Goal: Task Accomplishment & Management: Complete application form

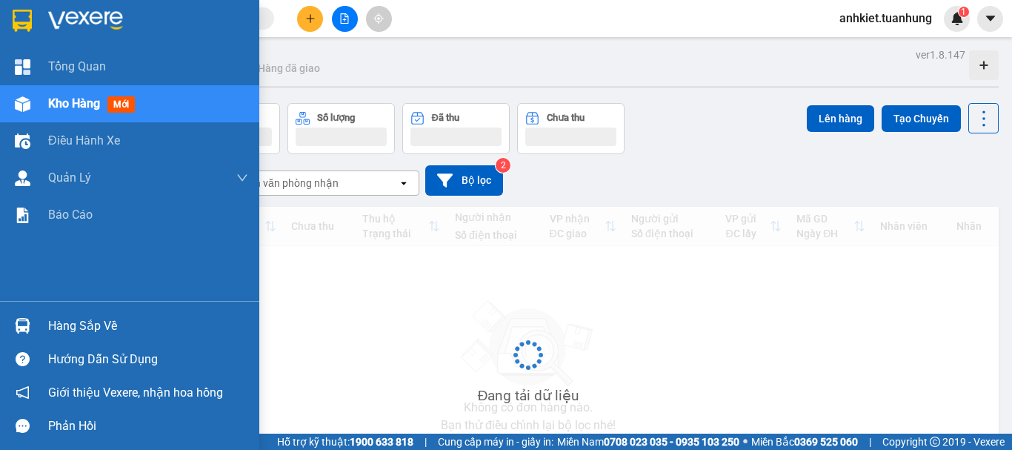
click at [92, 317] on div "Hàng sắp về" at bounding box center [148, 326] width 200 height 22
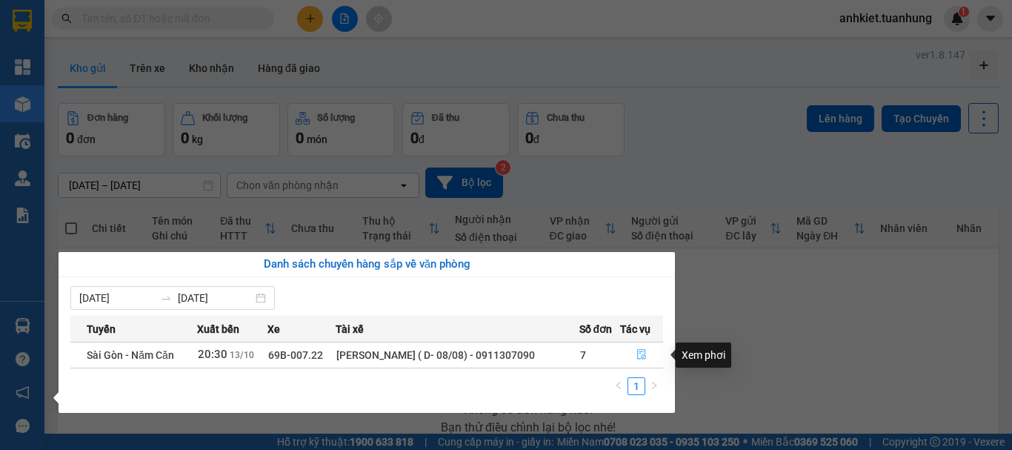
click at [640, 351] on icon "file-done" at bounding box center [642, 354] width 10 height 10
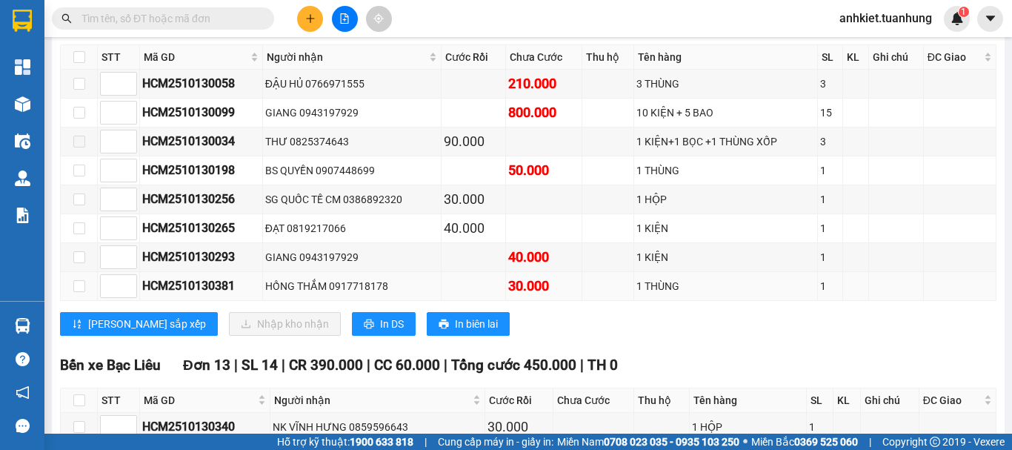
scroll to position [6832, 0]
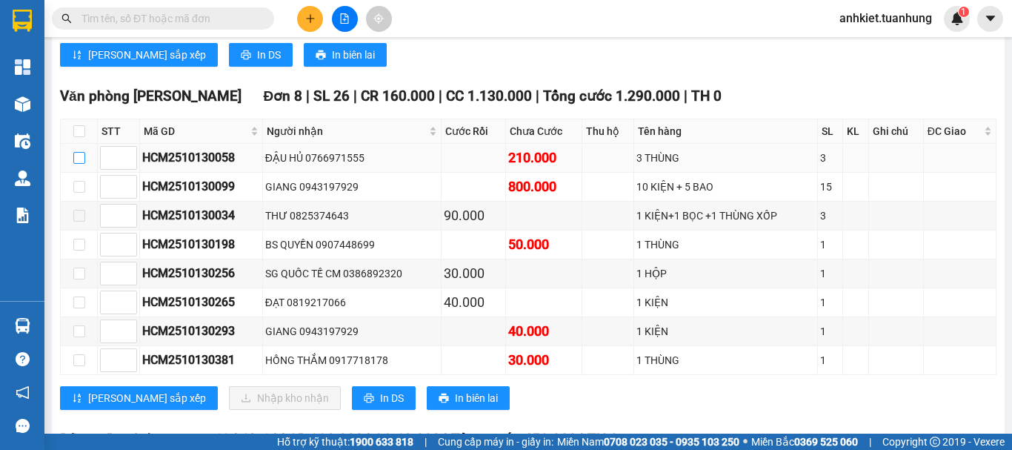
click at [73, 164] on input "checkbox" at bounding box center [79, 158] width 12 height 12
checkbox input "true"
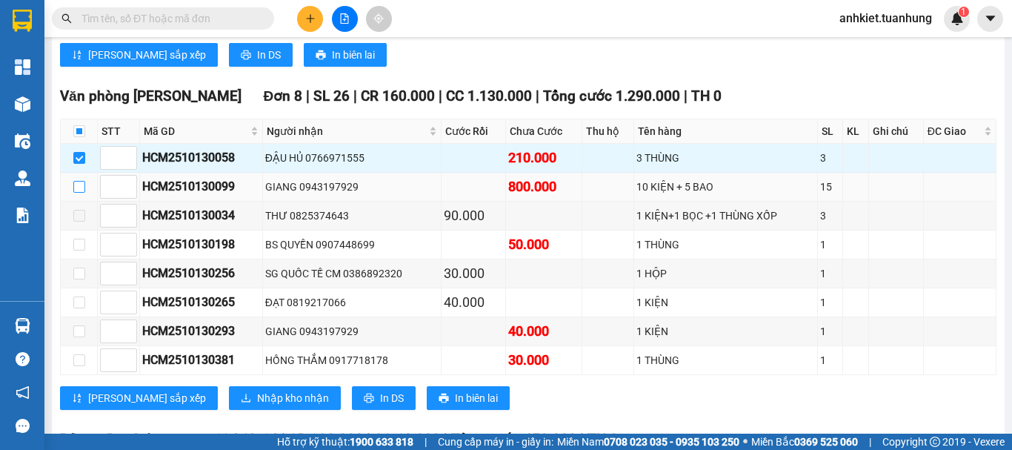
click at [77, 193] on input "checkbox" at bounding box center [79, 187] width 12 height 12
checkbox input "true"
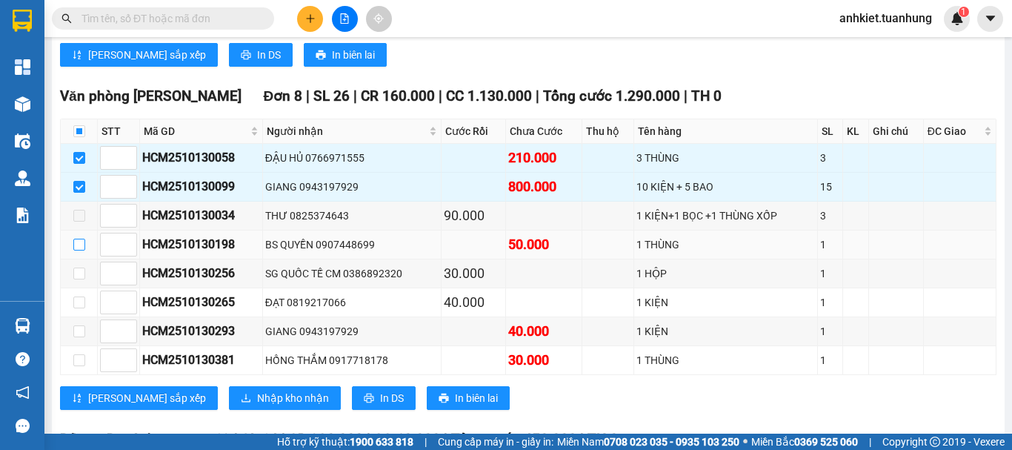
click at [76, 253] on label at bounding box center [79, 244] width 12 height 16
click at [76, 250] on input "checkbox" at bounding box center [79, 245] width 12 height 12
checkbox input "true"
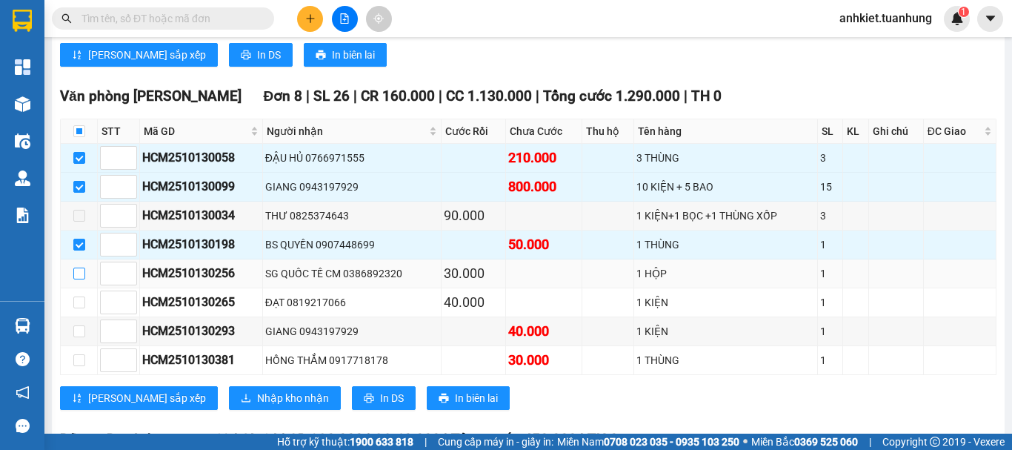
click at [79, 279] on input "checkbox" at bounding box center [79, 274] width 12 height 12
checkbox input "true"
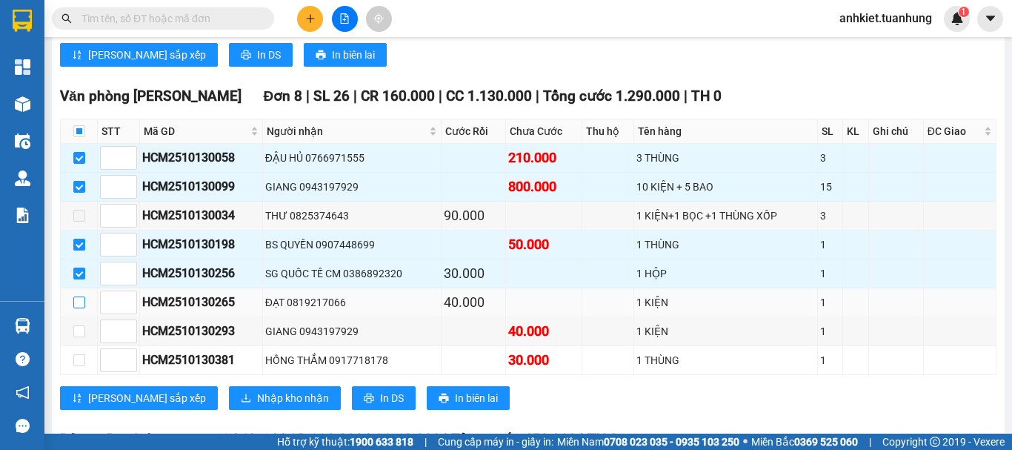
click at [79, 308] on input "checkbox" at bounding box center [79, 302] width 12 height 12
checkbox input "true"
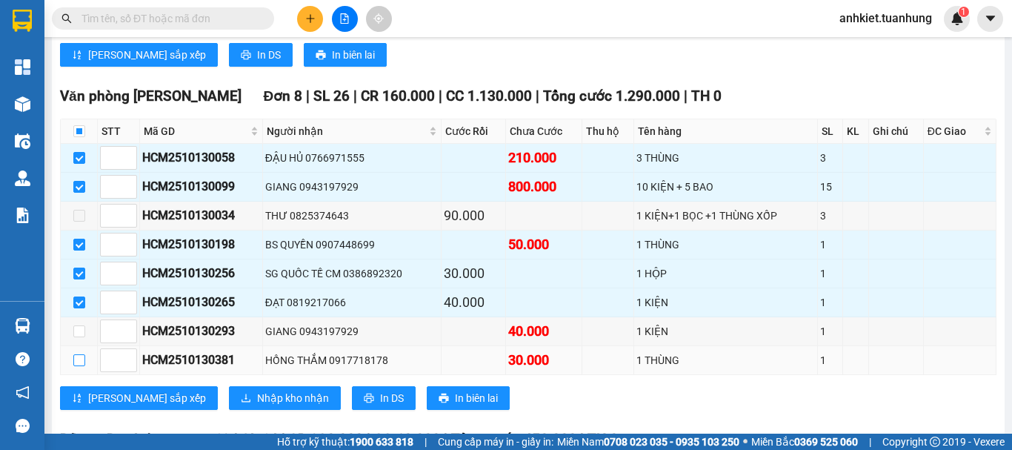
click at [81, 366] on input "checkbox" at bounding box center [79, 360] width 12 height 12
checkbox input "true"
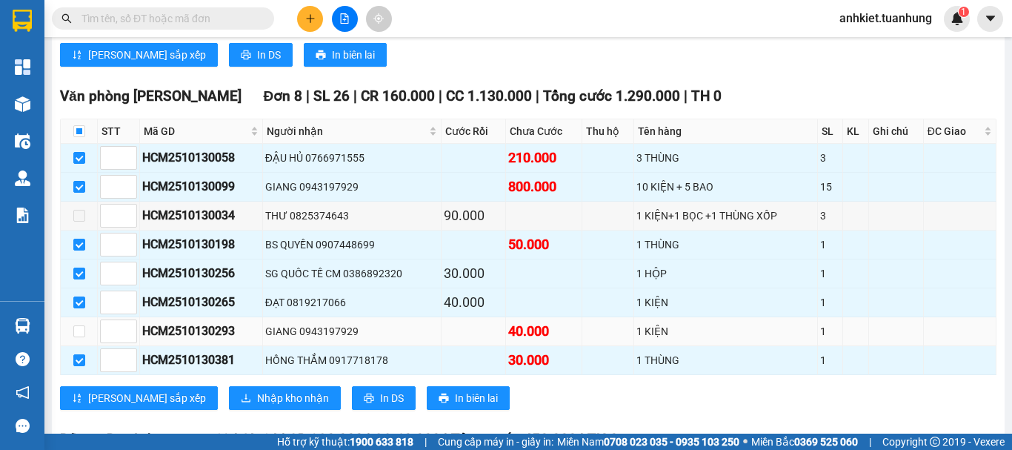
click at [72, 346] on td at bounding box center [79, 331] width 37 height 29
click at [74, 337] on input "checkbox" at bounding box center [79, 331] width 12 height 12
checkbox input "true"
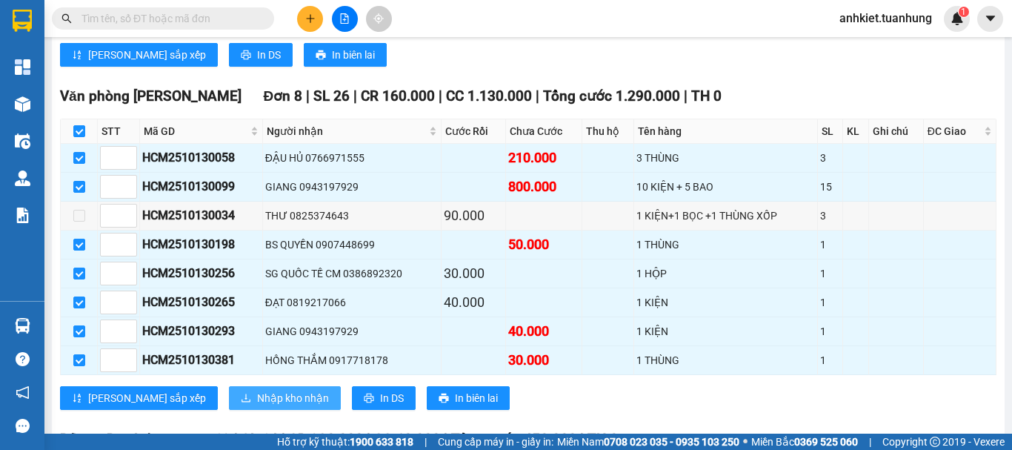
click at [257, 406] on span "Nhập kho nhận" at bounding box center [293, 398] width 72 height 16
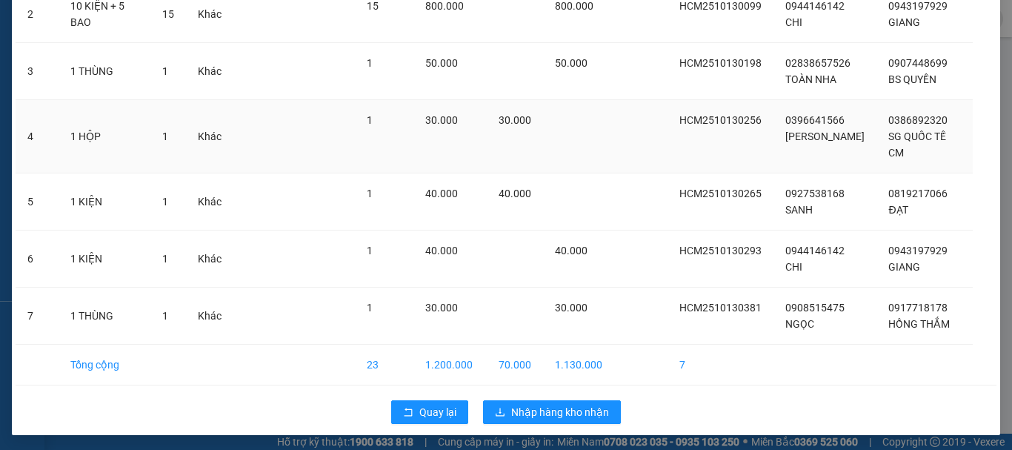
scroll to position [199, 0]
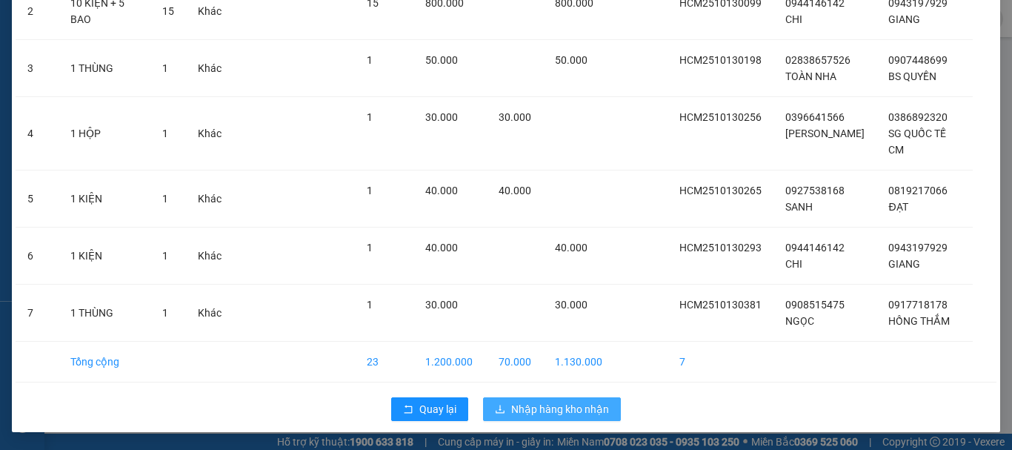
click at [537, 417] on button "Nhập hàng kho nhận" at bounding box center [552, 409] width 138 height 24
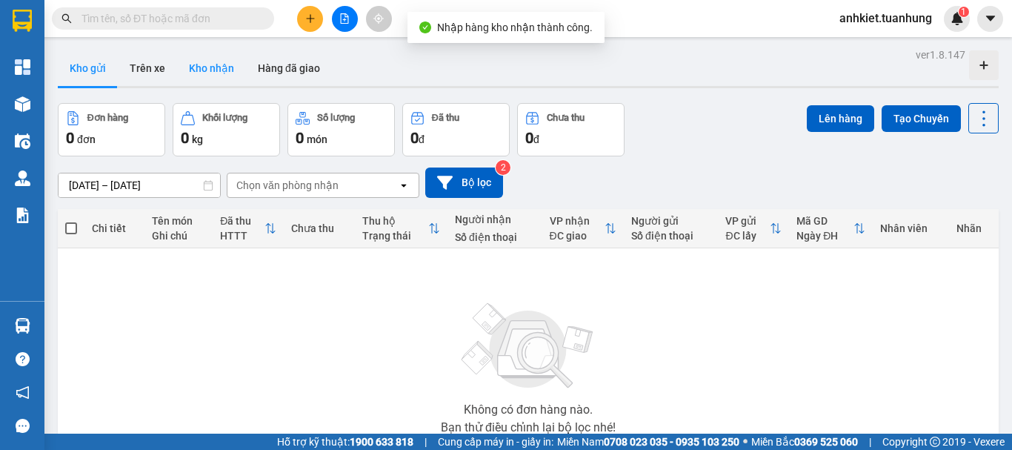
click at [195, 60] on button "Kho nhận" at bounding box center [211, 68] width 69 height 36
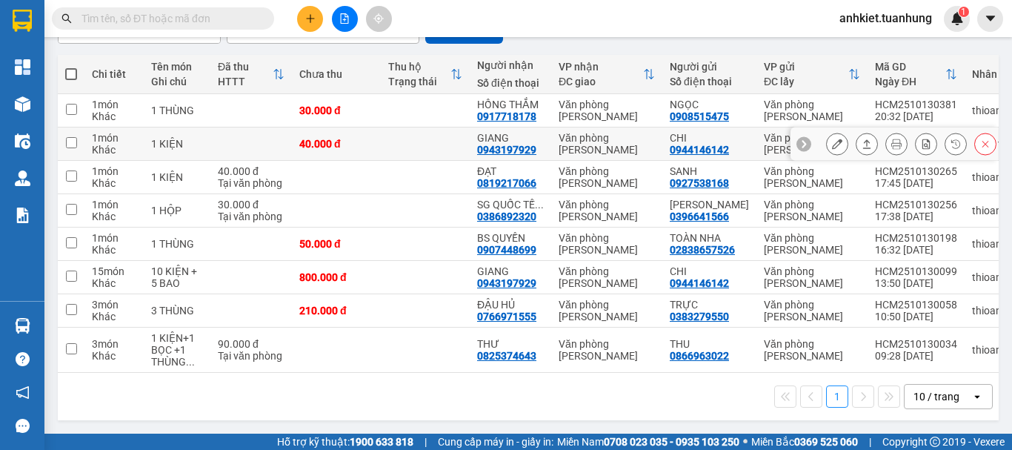
scroll to position [172, 0]
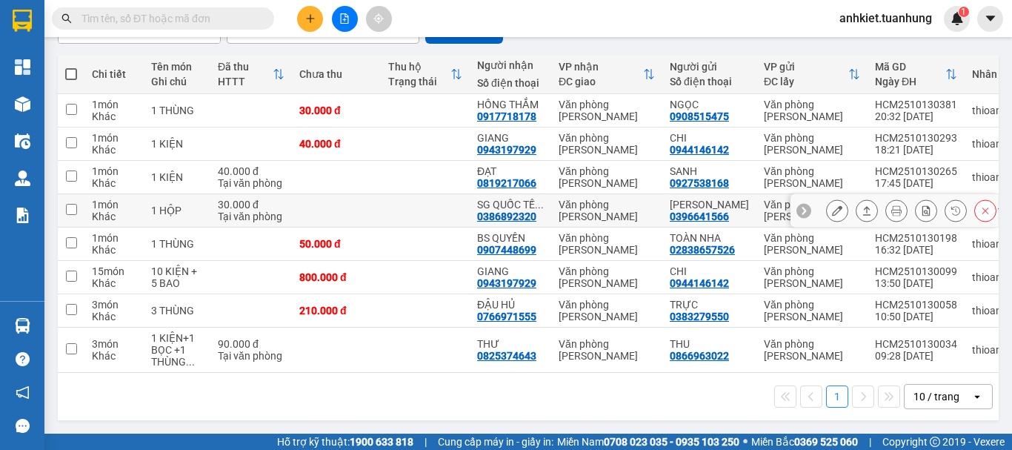
click at [862, 205] on icon at bounding box center [867, 210] width 10 height 10
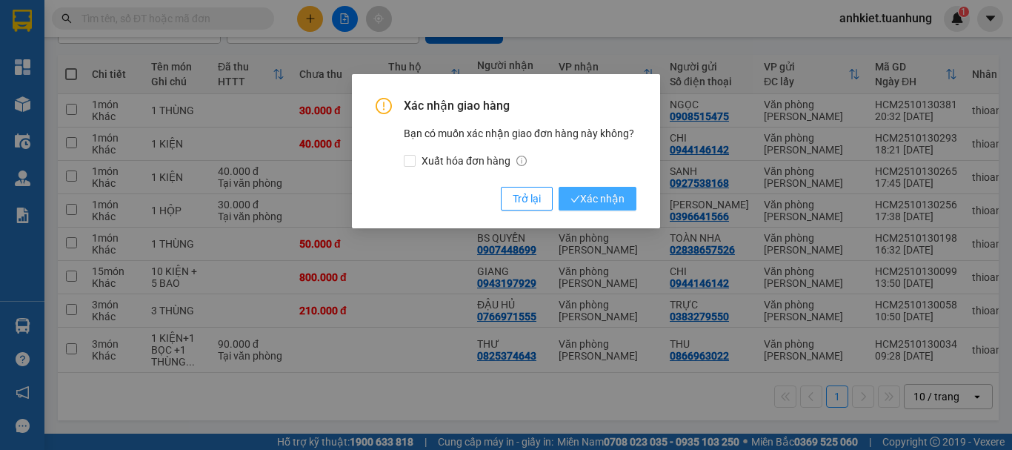
click at [608, 208] on button "Xác nhận" at bounding box center [598, 199] width 78 height 24
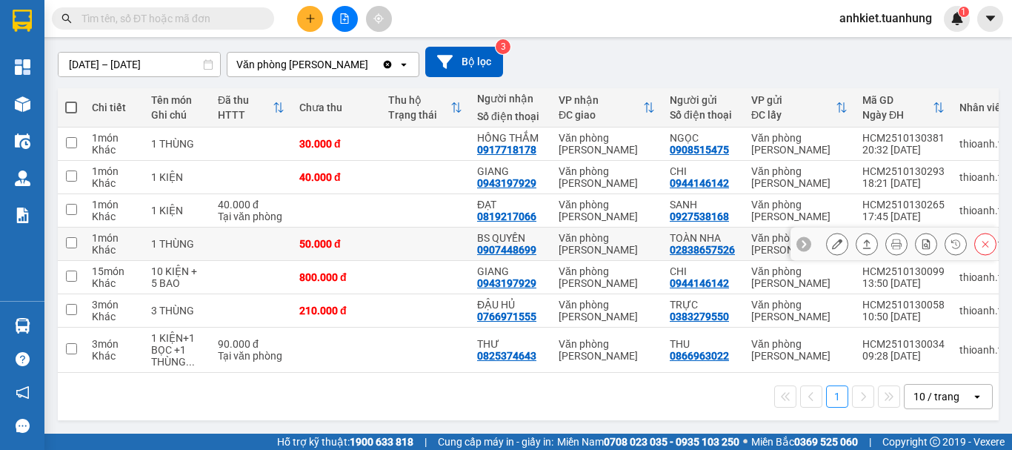
scroll to position [0, 0]
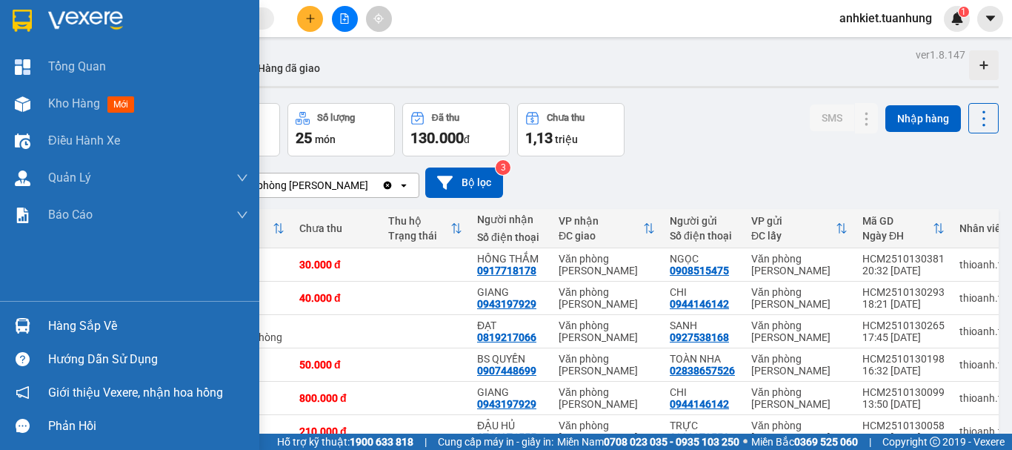
click at [115, 325] on div "Hàng sắp về" at bounding box center [148, 326] width 200 height 22
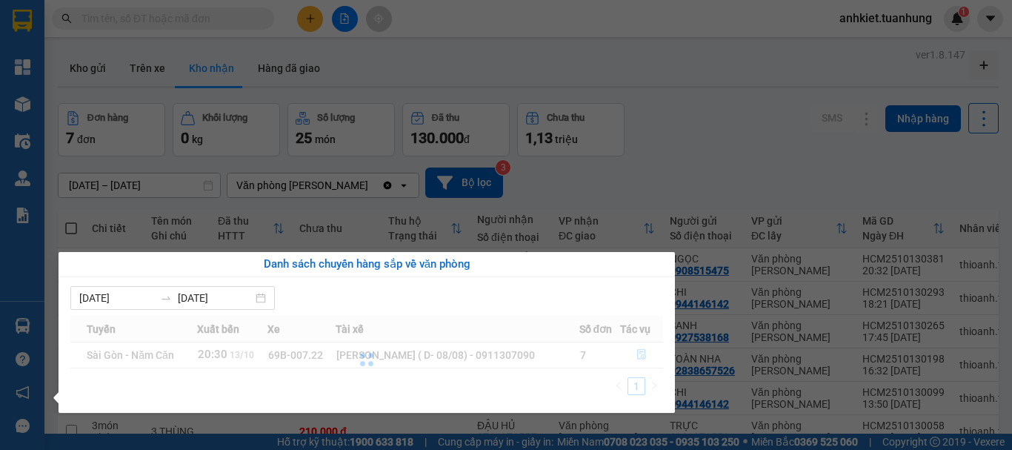
click at [762, 136] on section "Kết quả tìm kiếm ( 0 ) Bộ lọc No Data anhkiet.tuanhung 1 Tổng Quan Kho hàng mới…" at bounding box center [506, 225] width 1012 height 450
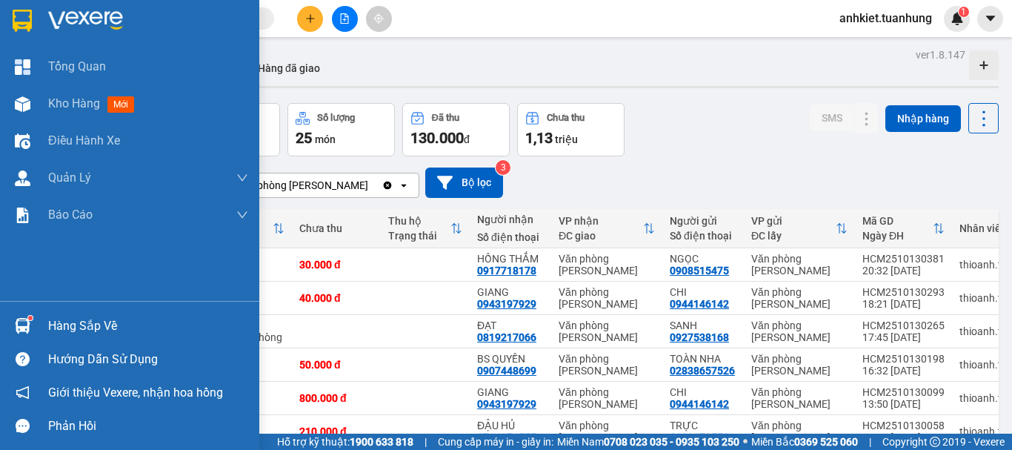
click at [107, 328] on div "Hàng sắp về" at bounding box center [148, 326] width 200 height 22
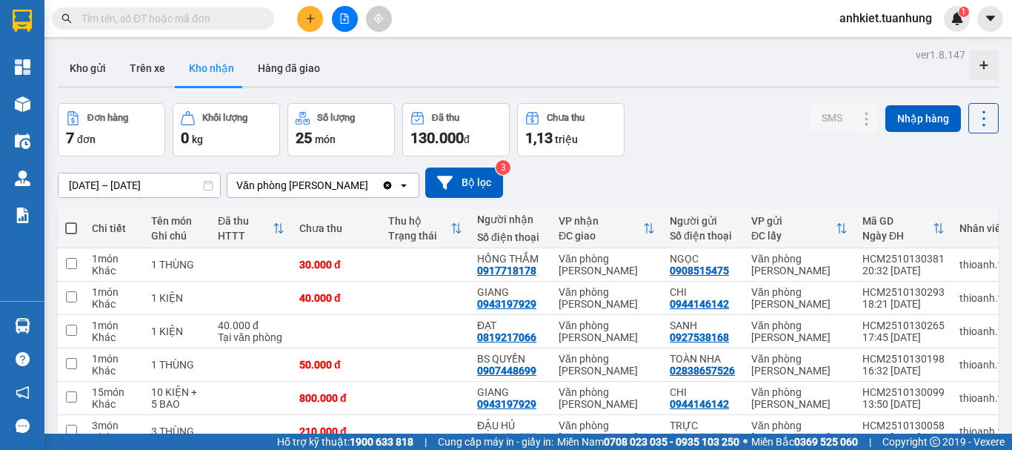
click at [760, 170] on section "Kết quả tìm kiếm ( 0 ) Bộ lọc No Data anhkiet.tuanhung 1 Tổng Quan Kho hàng mới…" at bounding box center [506, 225] width 1012 height 450
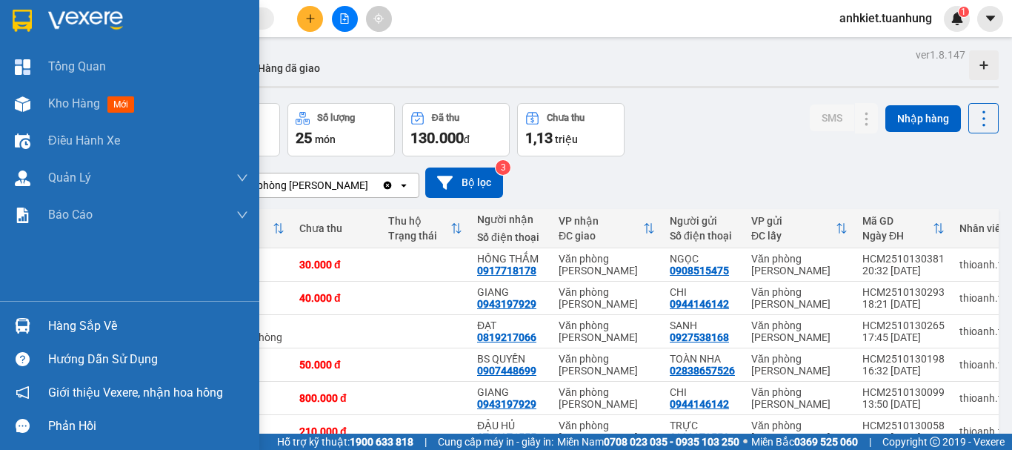
click at [69, 326] on div "Hàng sắp về" at bounding box center [148, 326] width 200 height 22
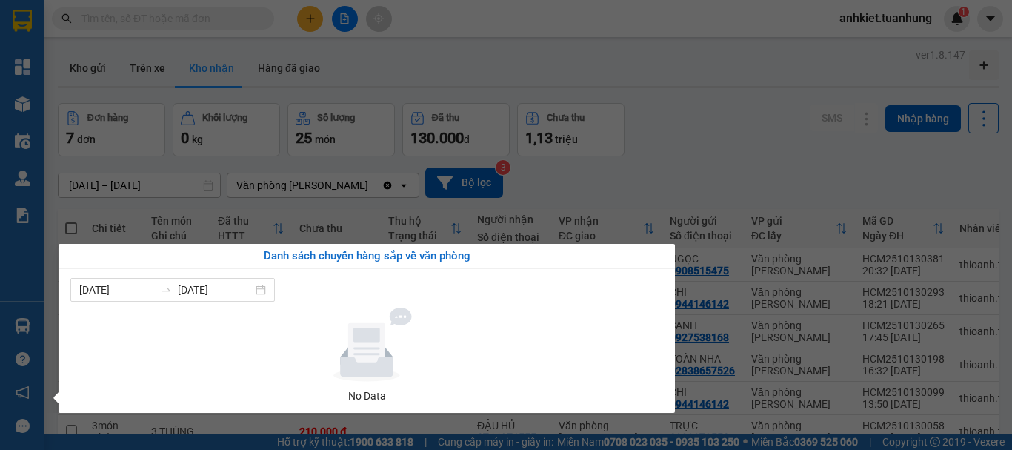
click at [738, 79] on section "Kết quả tìm kiếm ( 0 ) Bộ lọc No Data anhkiet.tuanhung 1 Tổng Quan Kho hàng mới…" at bounding box center [506, 225] width 1012 height 450
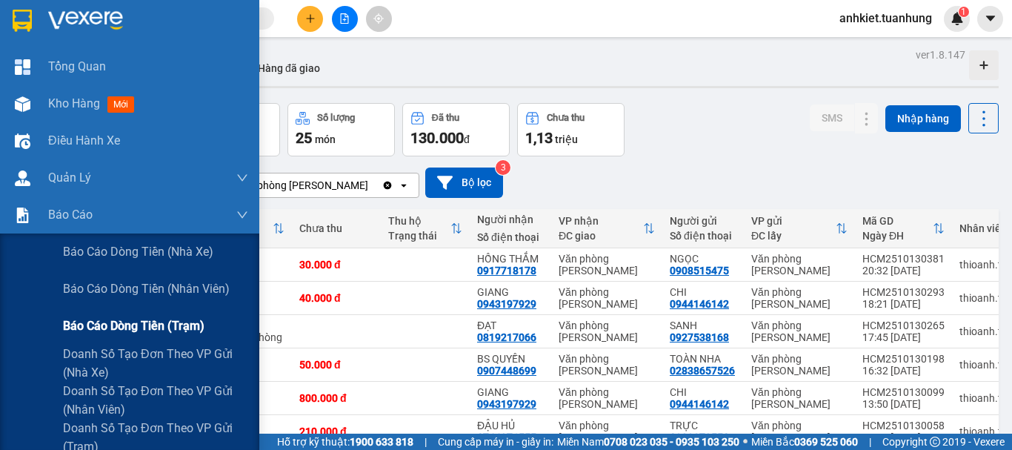
click at [123, 325] on span "Báo cáo dòng tiền (trạm)" at bounding box center [134, 325] width 142 height 19
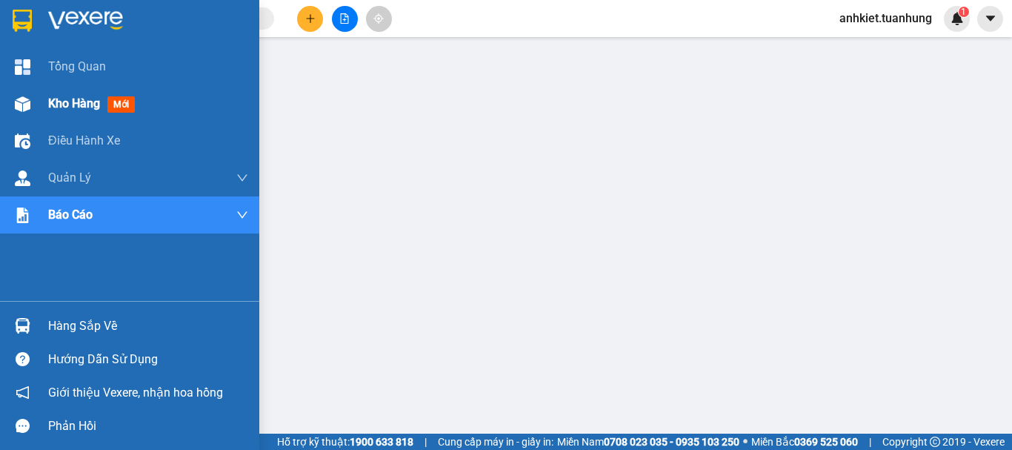
click at [46, 107] on div "Kho hàng mới" at bounding box center [129, 103] width 259 height 37
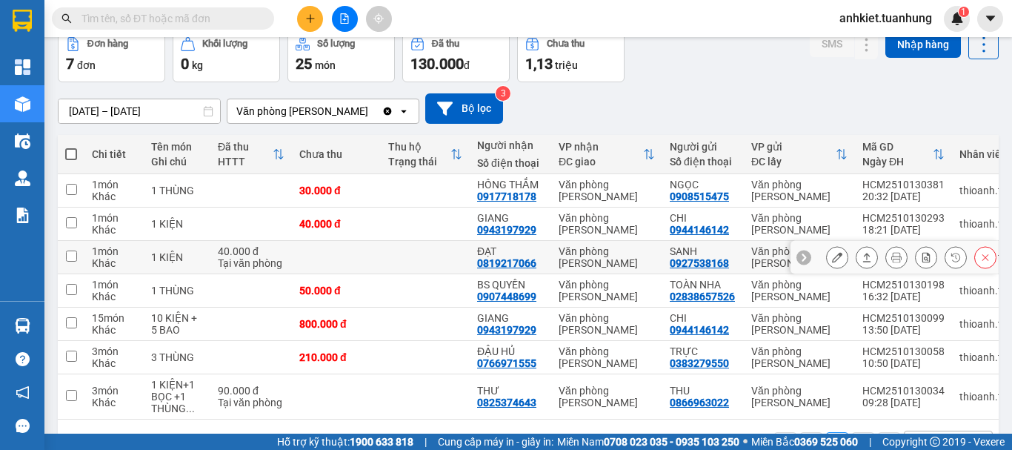
scroll to position [127, 0]
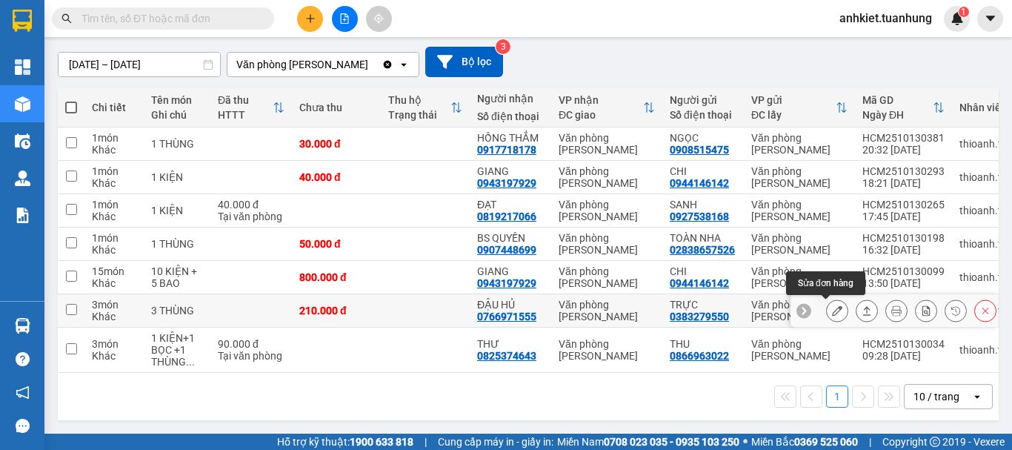
click at [832, 305] on icon at bounding box center [837, 310] width 10 height 10
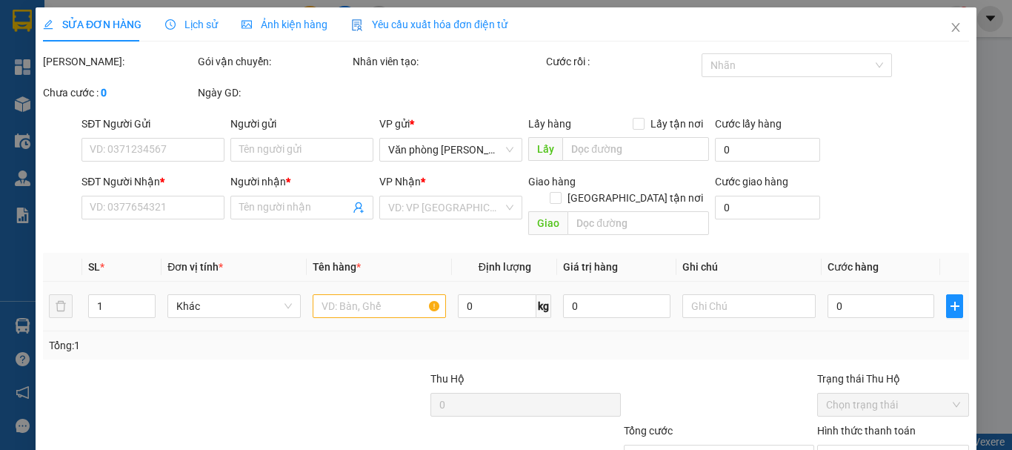
type input "0383279550"
type input "TRỰC"
type input "0766971555"
type input "ĐẬU HỦ"
type input "210.000"
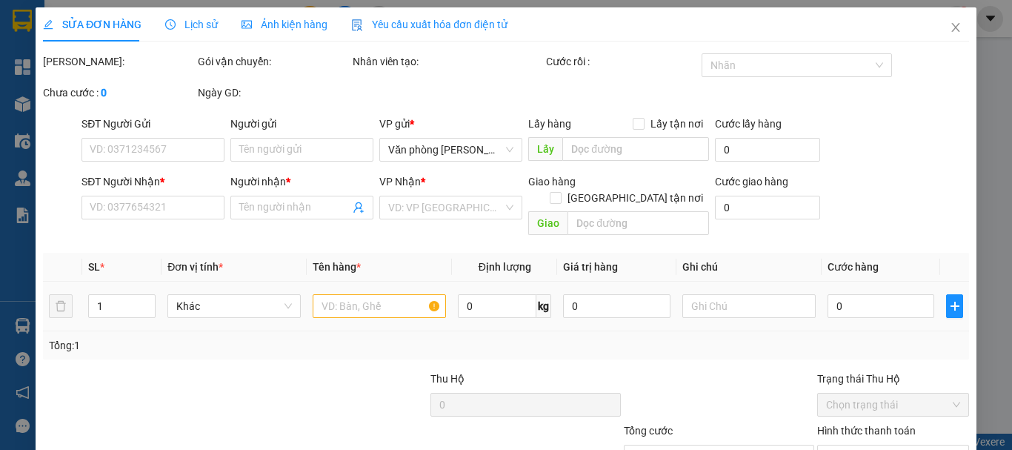
type input "210.000"
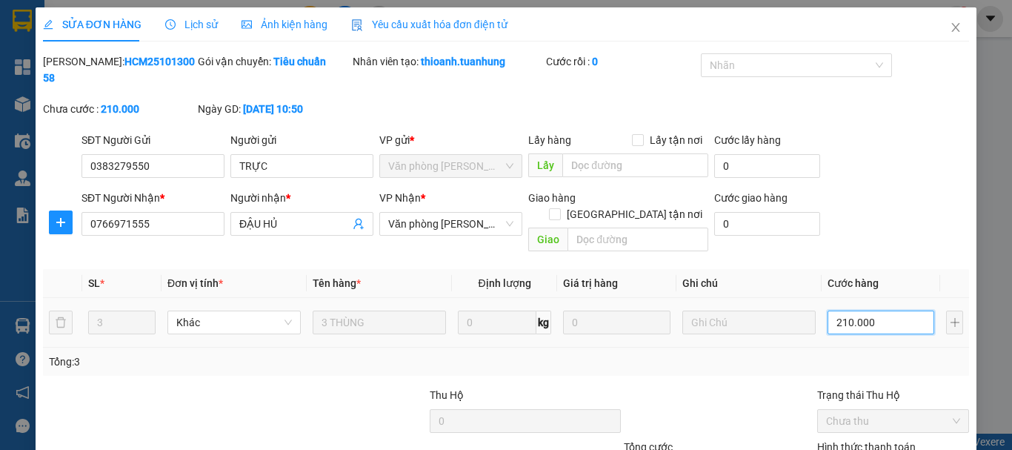
click at [863, 311] on input "210.000" at bounding box center [881, 323] width 107 height 24
type input "0"
type input "+"
type input "1"
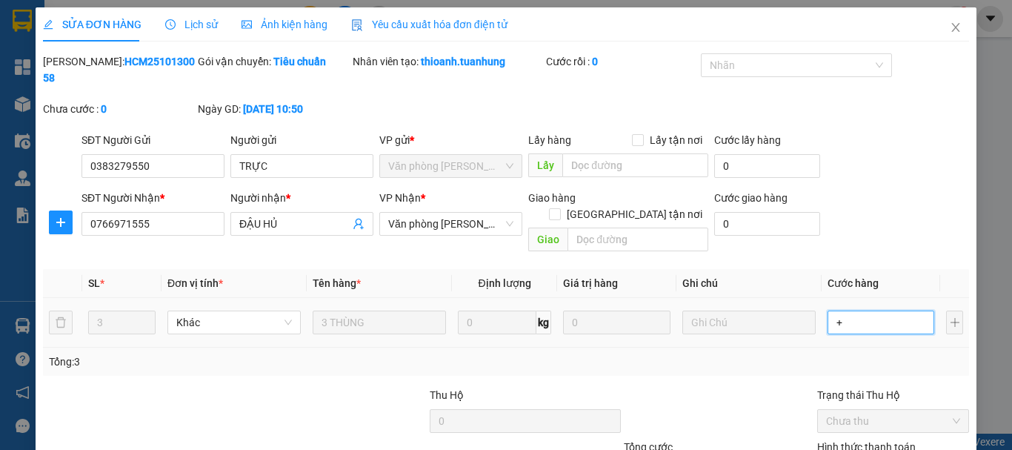
type input "1"
type input "+1"
type input "14"
type input "+14"
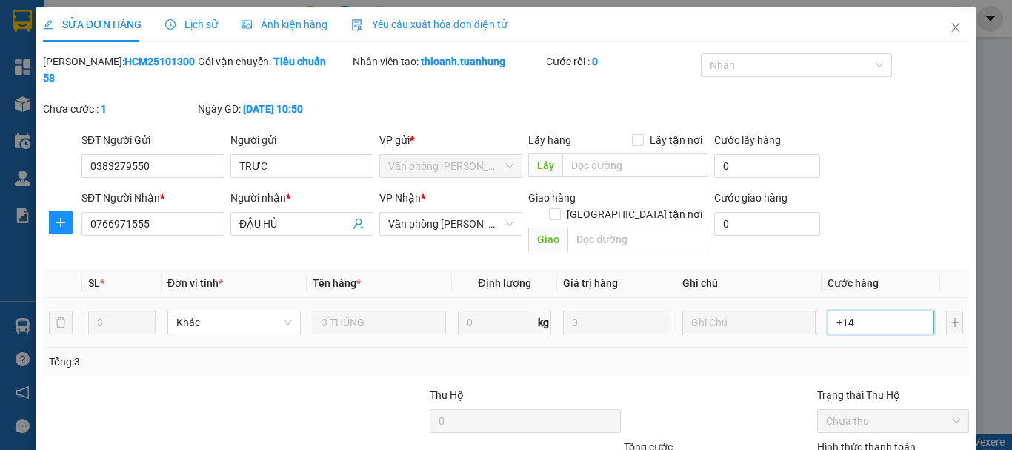
type input "140"
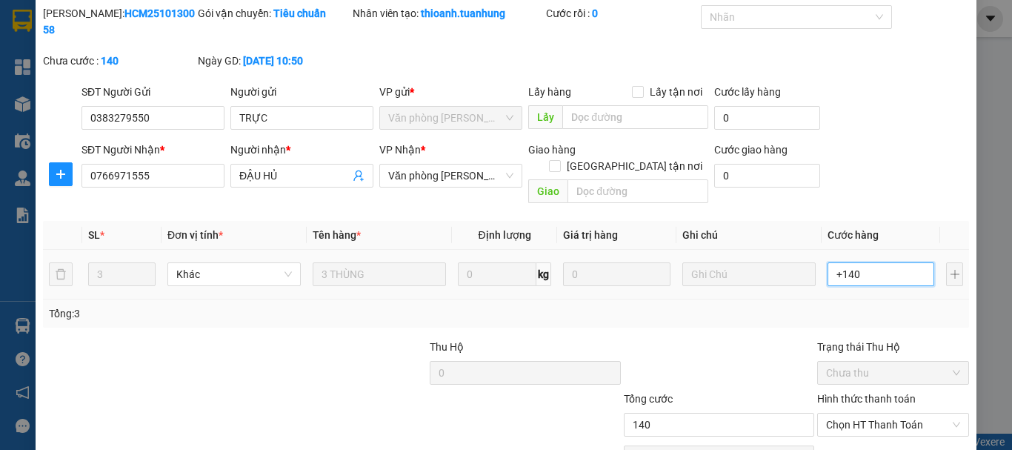
scroll to position [74, 0]
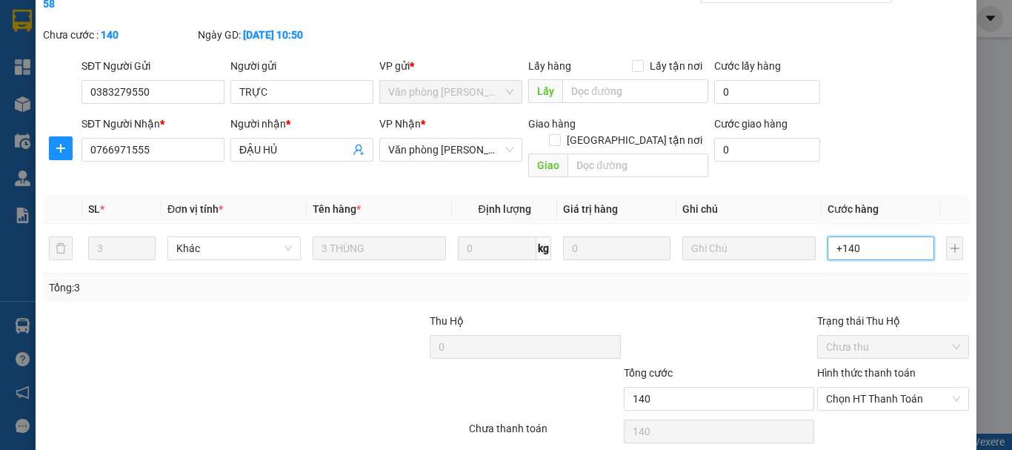
type input "+140"
type input "140.000"
click at [715, 313] on div at bounding box center [719, 339] width 193 height 52
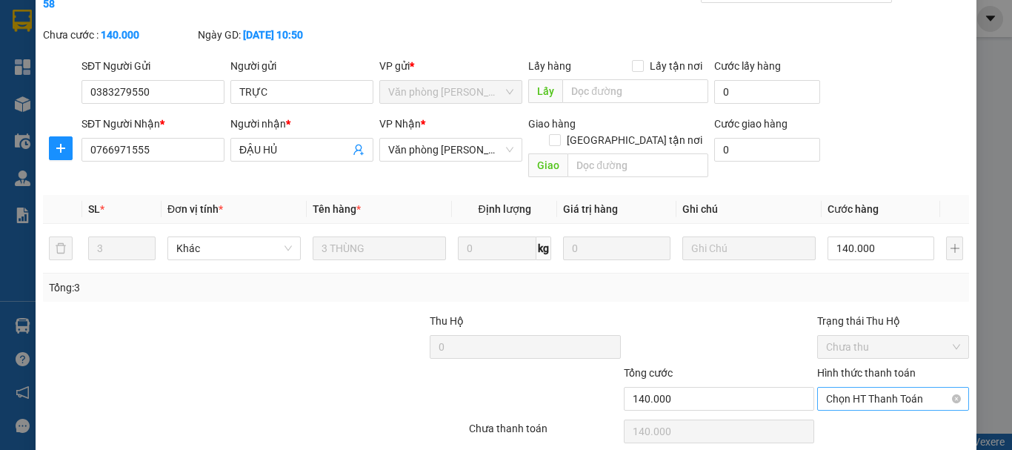
click at [878, 387] on div "Chọn HT Thanh Toán" at bounding box center [893, 399] width 152 height 24
click at [874, 399] on div "Tại văn phòng" at bounding box center [884, 396] width 133 height 16
type input "0"
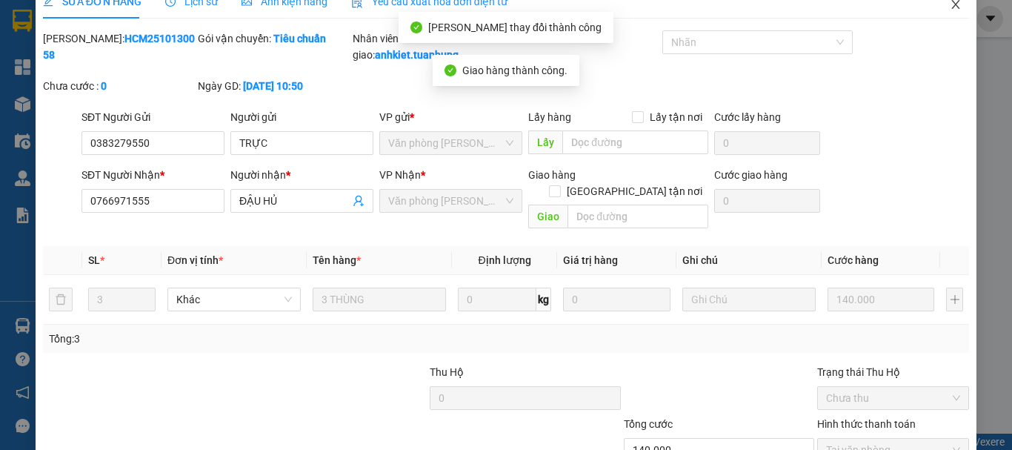
scroll to position [0, 0]
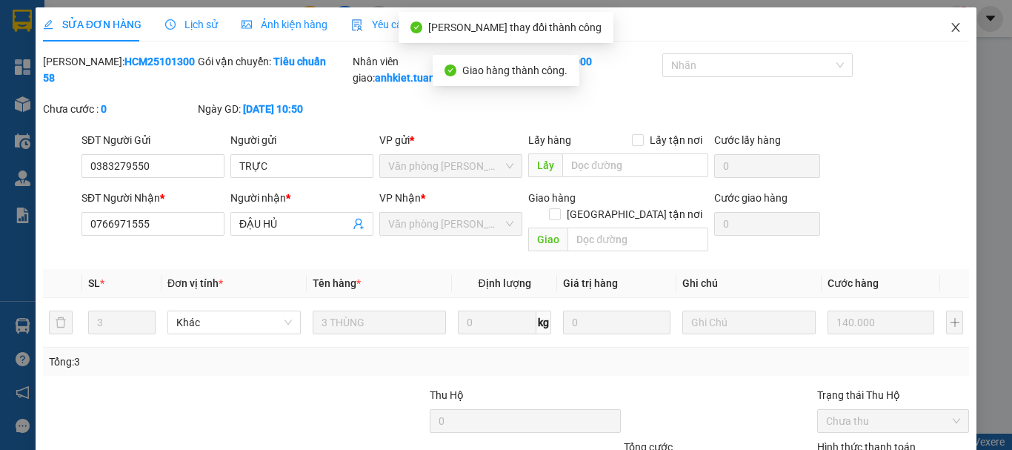
click at [950, 25] on icon "close" at bounding box center [956, 27] width 12 height 12
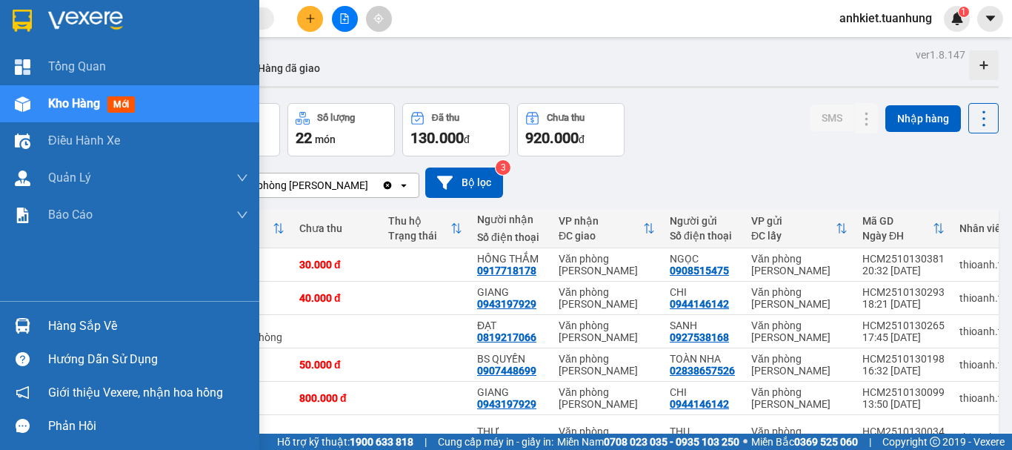
click at [56, 96] on span "Kho hàng" at bounding box center [74, 103] width 52 height 14
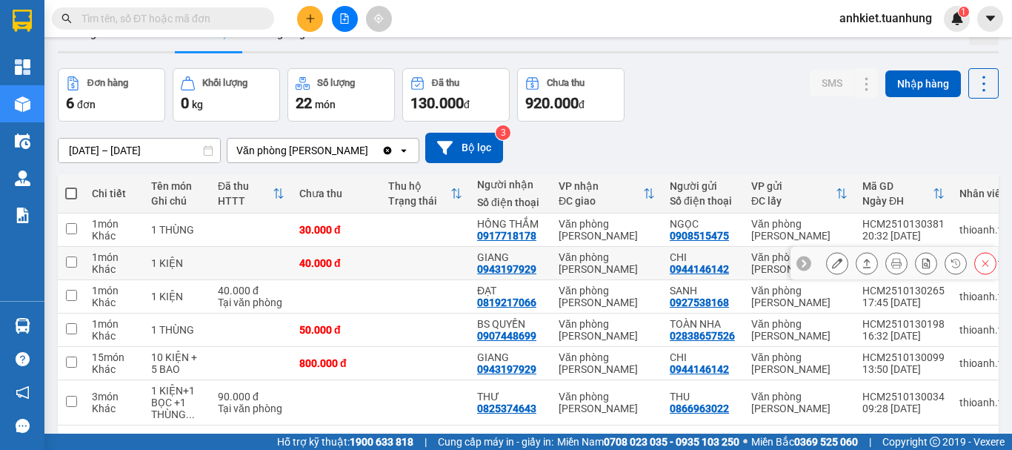
scroll to position [93, 0]
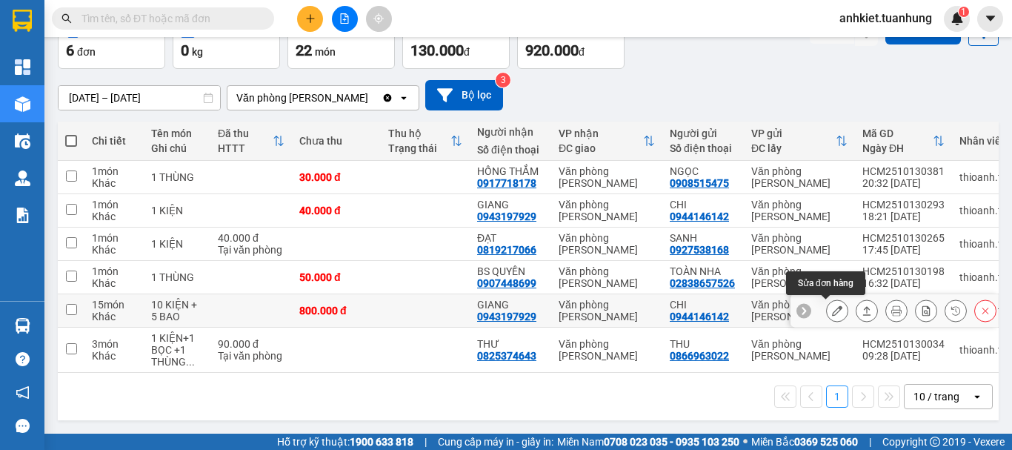
click at [832, 304] on button at bounding box center [837, 311] width 21 height 26
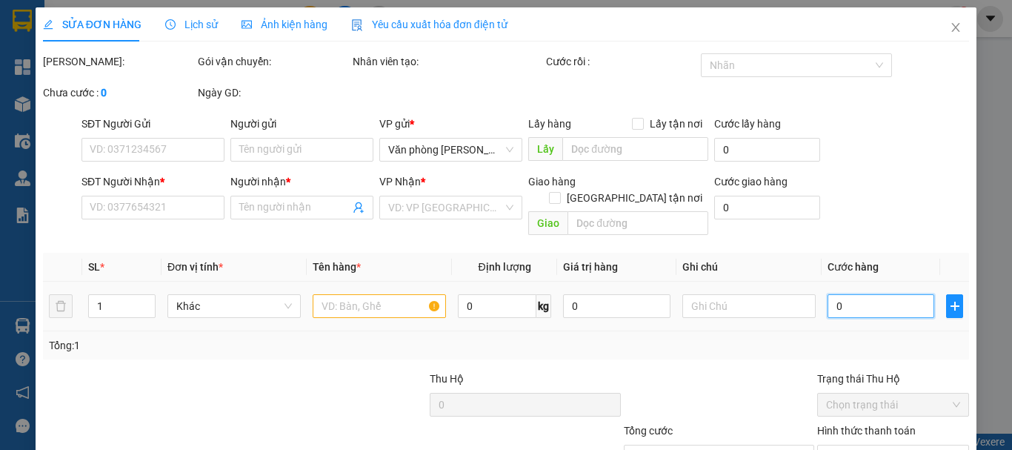
click at [882, 294] on input "0" at bounding box center [881, 306] width 107 height 24
type input "0944146142"
type input "CHI"
type input "0943197929"
type input "GIANG"
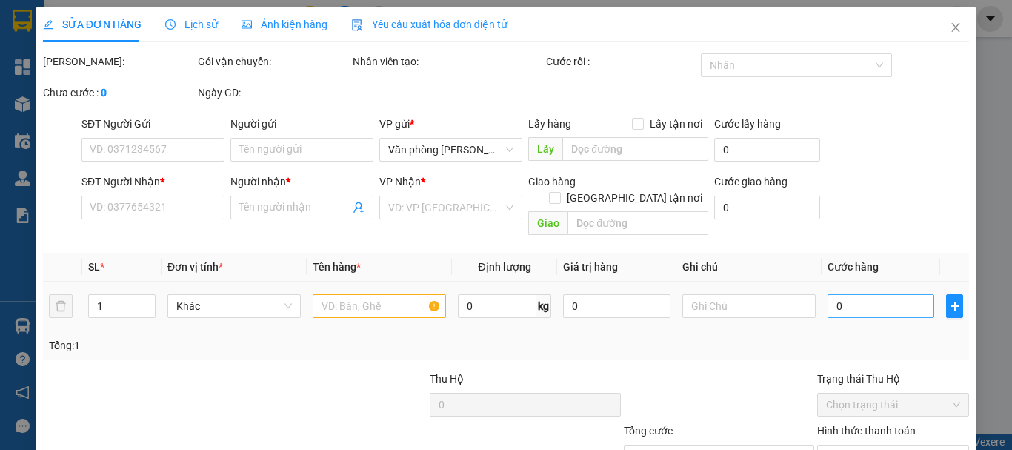
type input "800.000"
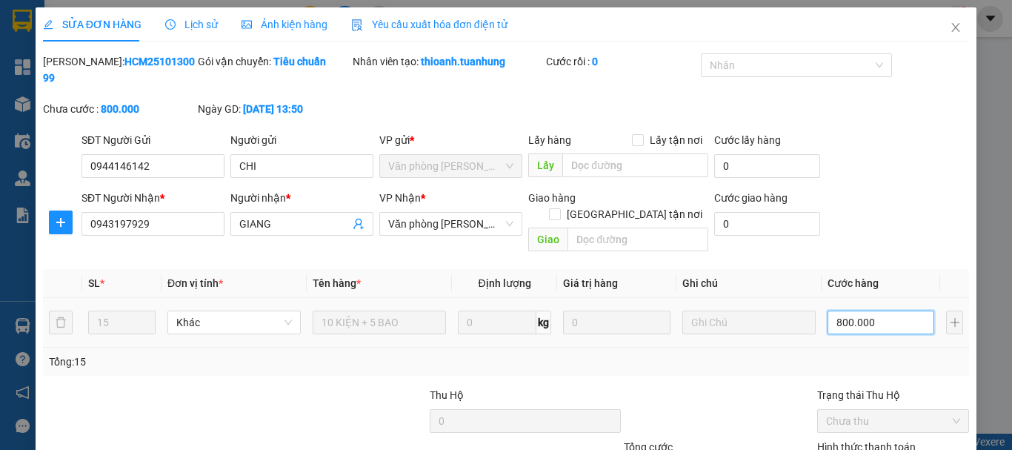
click at [878, 311] on input "800.000" at bounding box center [881, 323] width 107 height 24
type input "0"
type input "+"
type input "6"
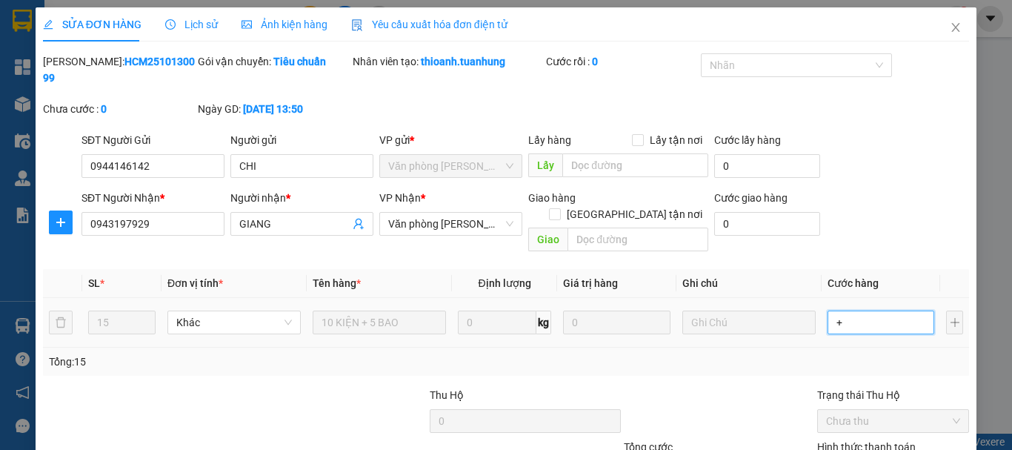
type input "6"
type input "+6"
type input "66"
type input "+66"
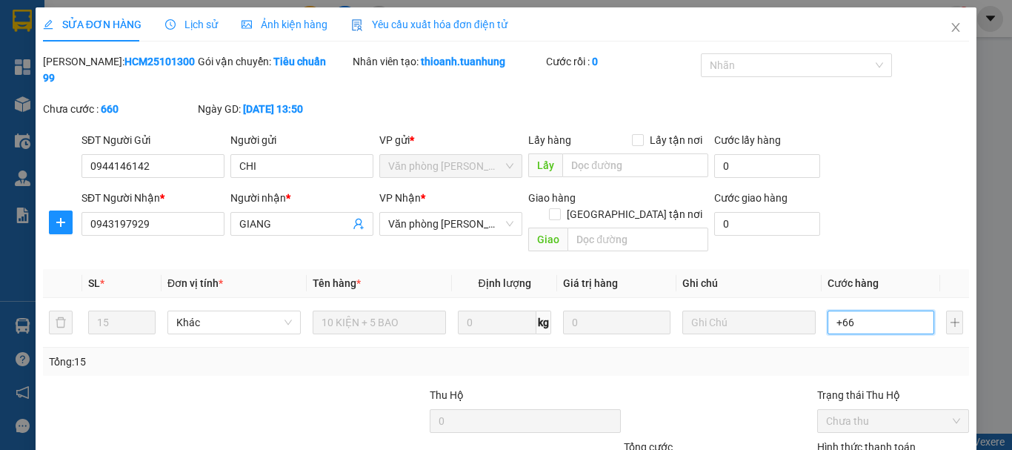
type input "660"
type input "+660"
type input "660.000"
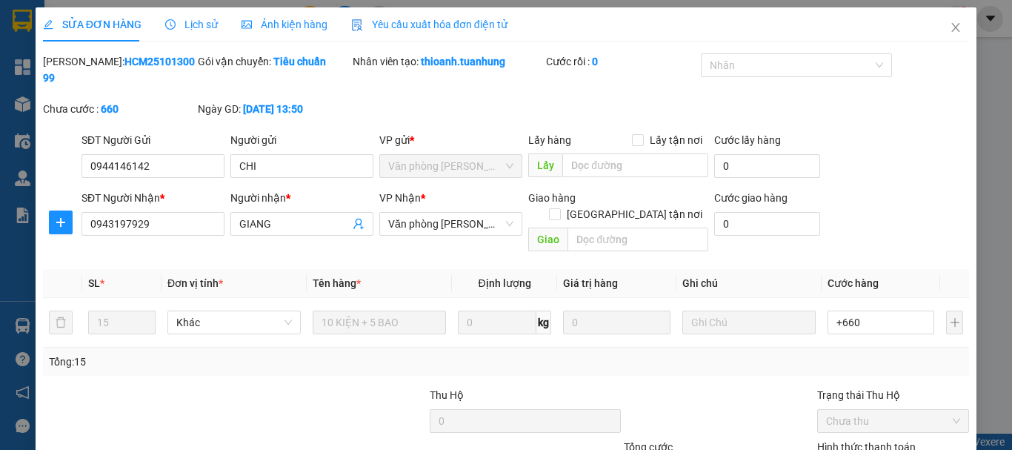
type input "660.000"
click at [887, 199] on div "SĐT Người Nhận * 0943197929 Người nhận * GIANG VP Nhận * Văn phòng Tắc Vân Giao…" at bounding box center [526, 224] width 894 height 68
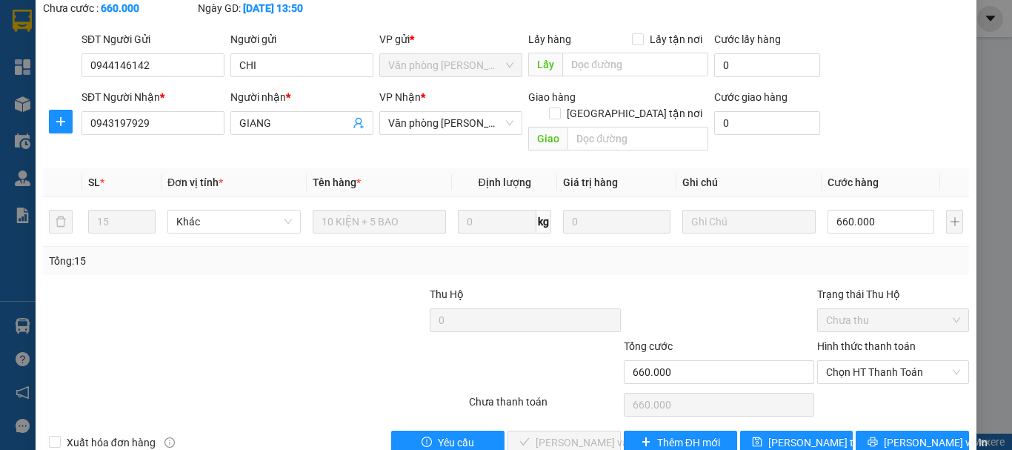
scroll to position [102, 0]
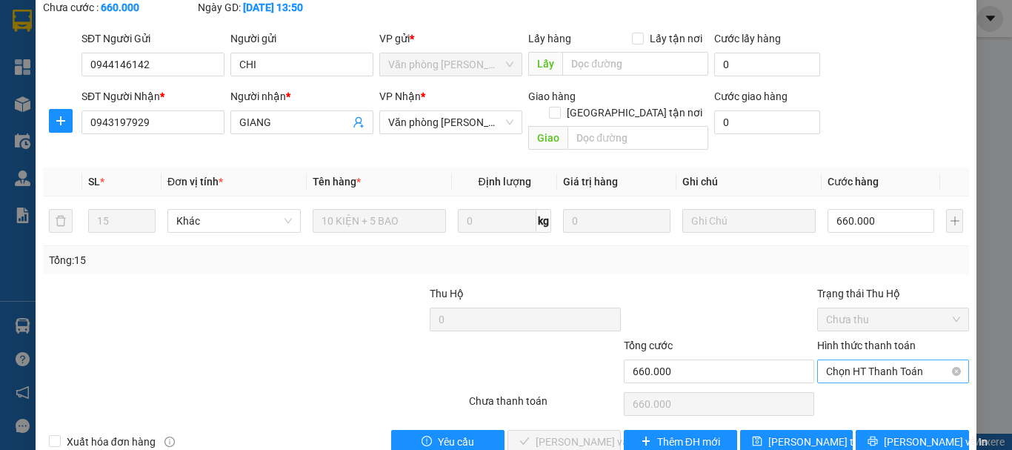
click at [871, 360] on span "Chọn HT Thanh Toán" at bounding box center [893, 371] width 134 height 22
click at [867, 368] on div "Tại văn phòng" at bounding box center [884, 368] width 133 height 16
type input "0"
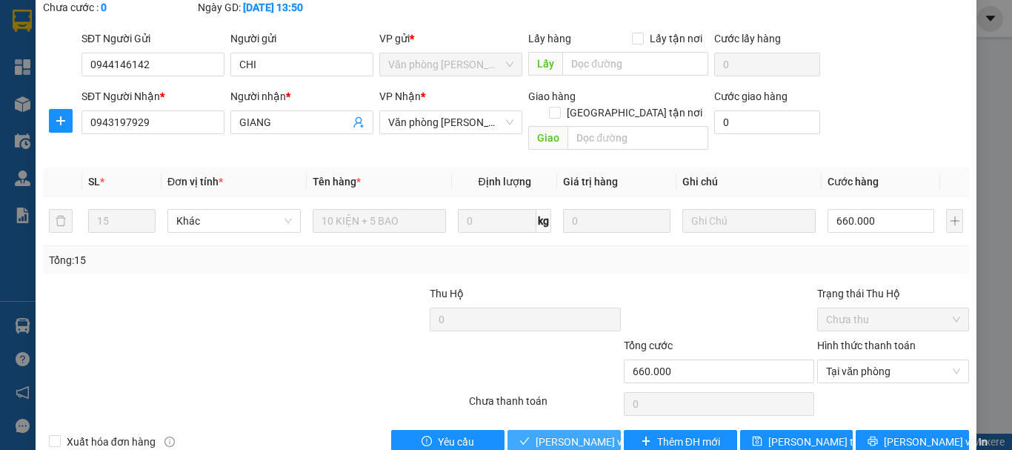
click at [554, 434] on span "[PERSON_NAME] và Giao hàng" at bounding box center [607, 442] width 142 height 16
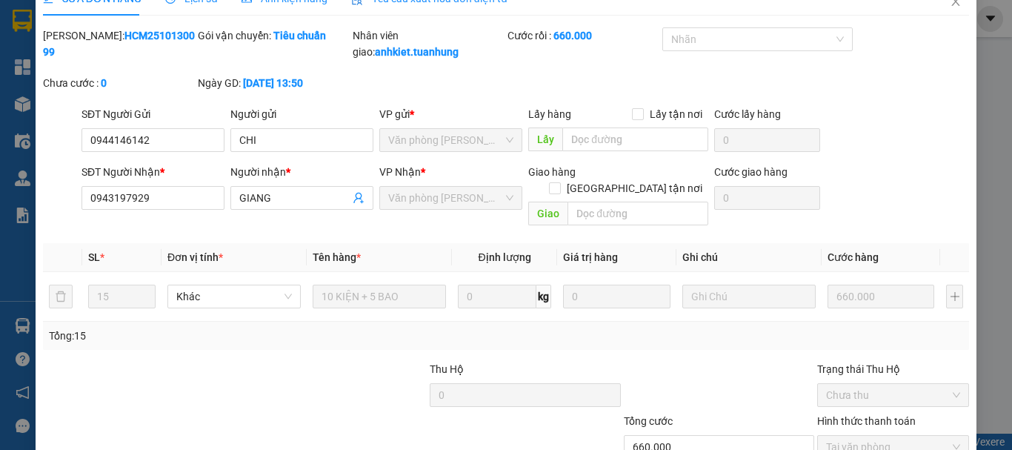
scroll to position [0, 0]
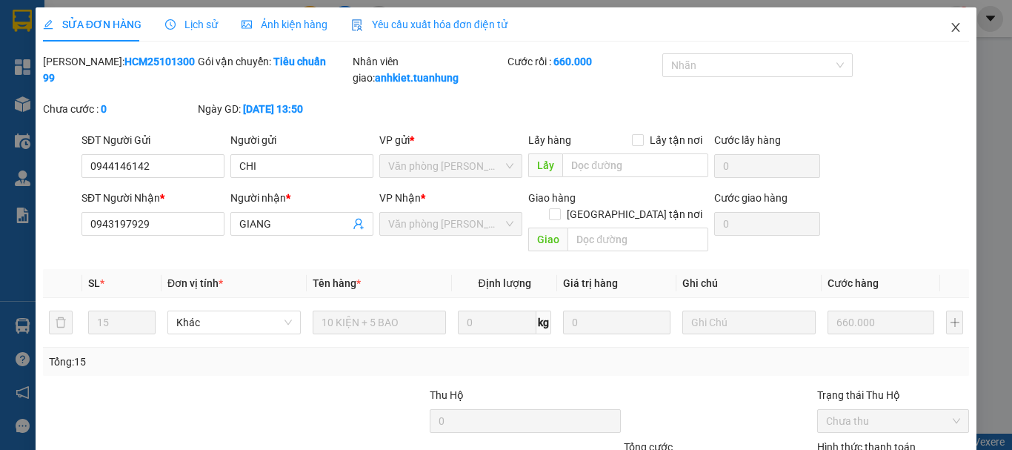
click at [950, 28] on icon "close" at bounding box center [956, 27] width 12 height 12
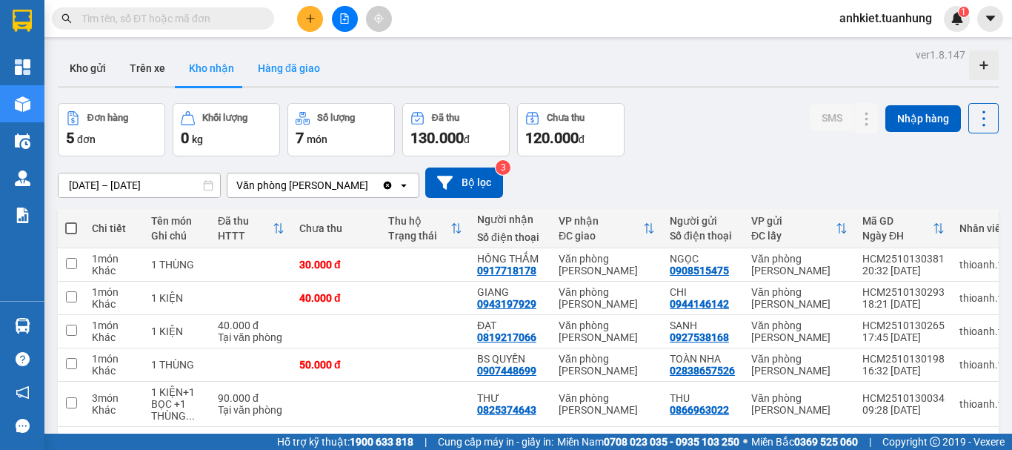
click at [267, 70] on button "Hàng đã giao" at bounding box center [289, 68] width 86 height 36
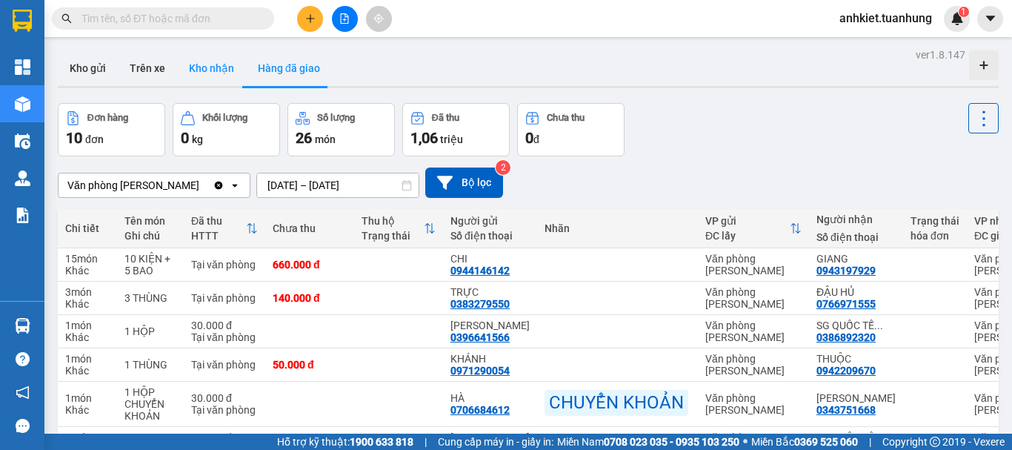
click at [190, 64] on button "Kho nhận" at bounding box center [211, 68] width 69 height 36
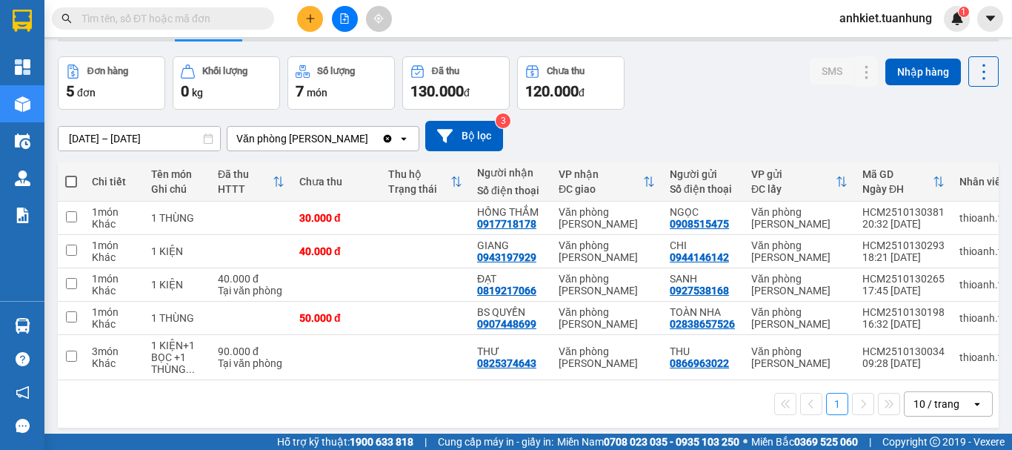
scroll to position [68, 0]
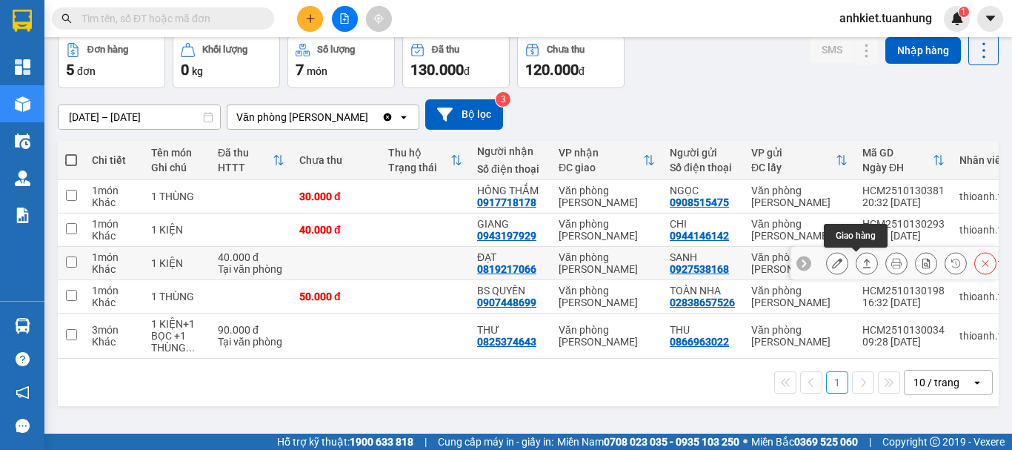
click at [832, 264] on button at bounding box center [837, 263] width 21 height 26
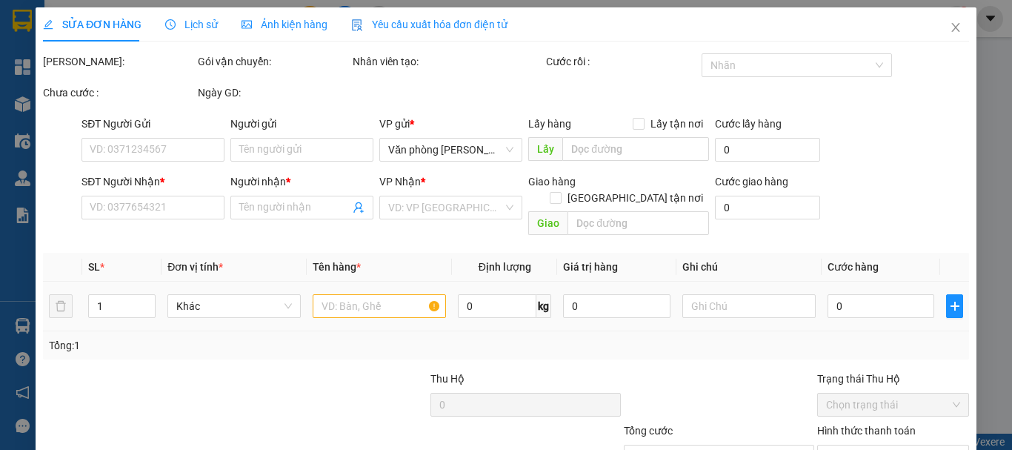
type input "0927538168"
type input "SANH"
type input "0819217066"
type input "ĐẠT"
type input "40.000"
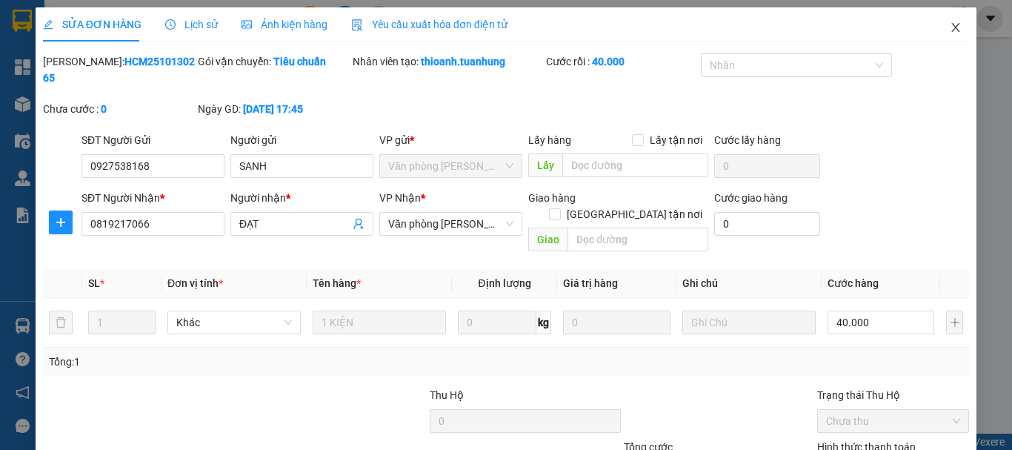
click at [950, 30] on icon "close" at bounding box center [956, 27] width 12 height 12
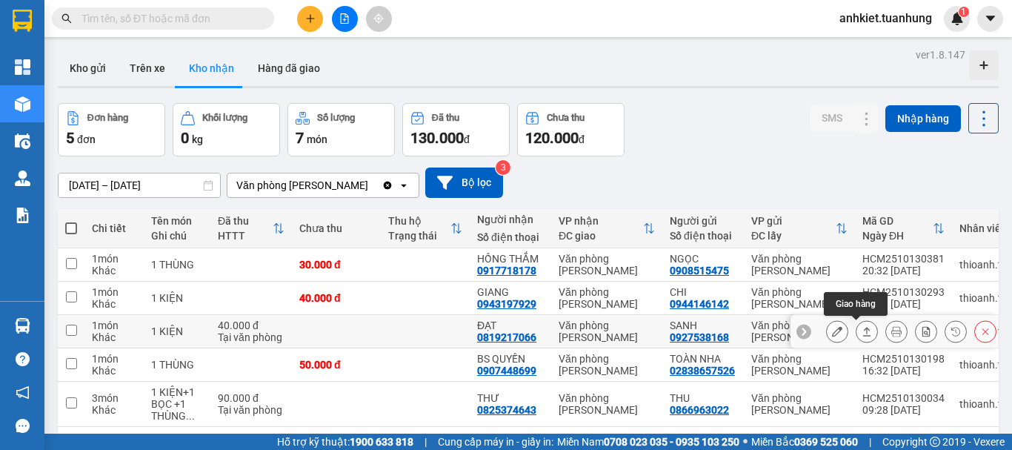
click at [862, 330] on icon at bounding box center [867, 331] width 10 height 10
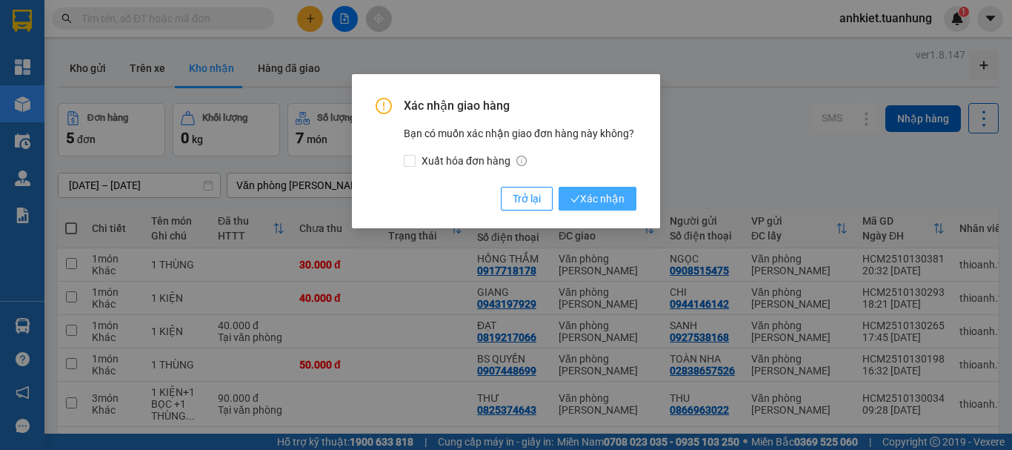
click at [599, 200] on span "Xác nhận" at bounding box center [598, 198] width 54 height 16
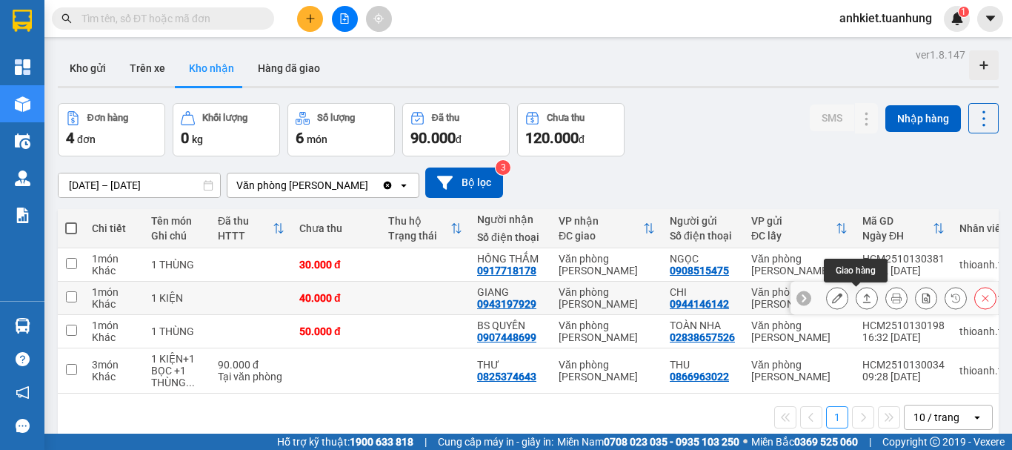
click at [862, 296] on icon at bounding box center [867, 298] width 10 height 10
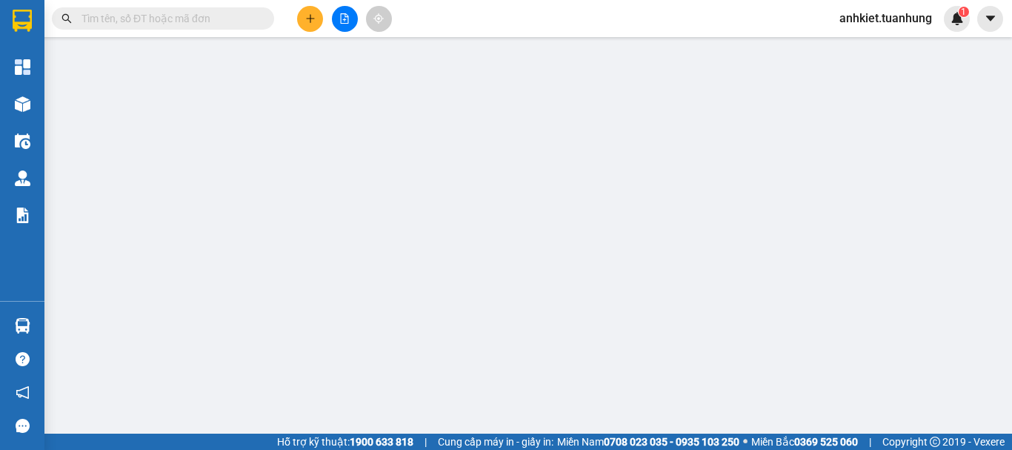
type input "0944146142"
type input "CHI"
type input "0943197929"
type input "GIANG"
type input "40.000"
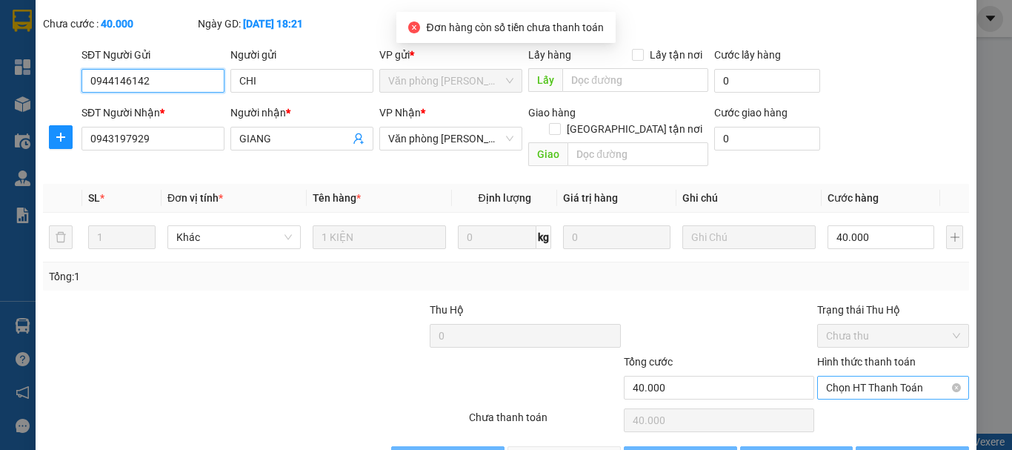
scroll to position [102, 0]
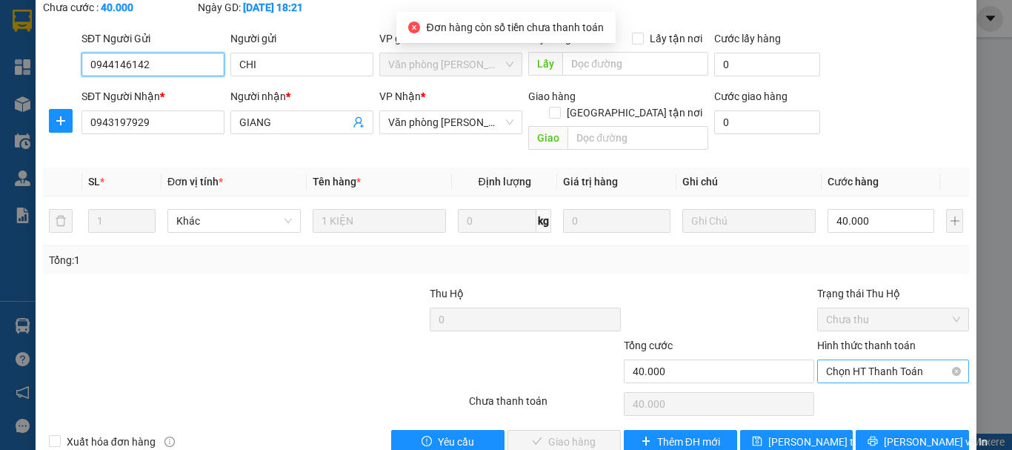
click at [867, 360] on span "Chọn HT Thanh Toán" at bounding box center [893, 371] width 134 height 22
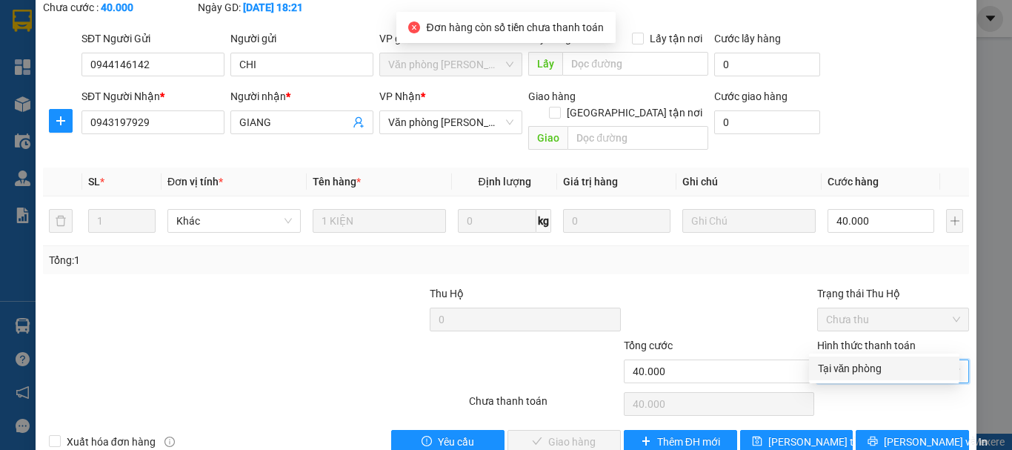
click at [866, 365] on div "Tại văn phòng" at bounding box center [884, 368] width 133 height 16
type input "0"
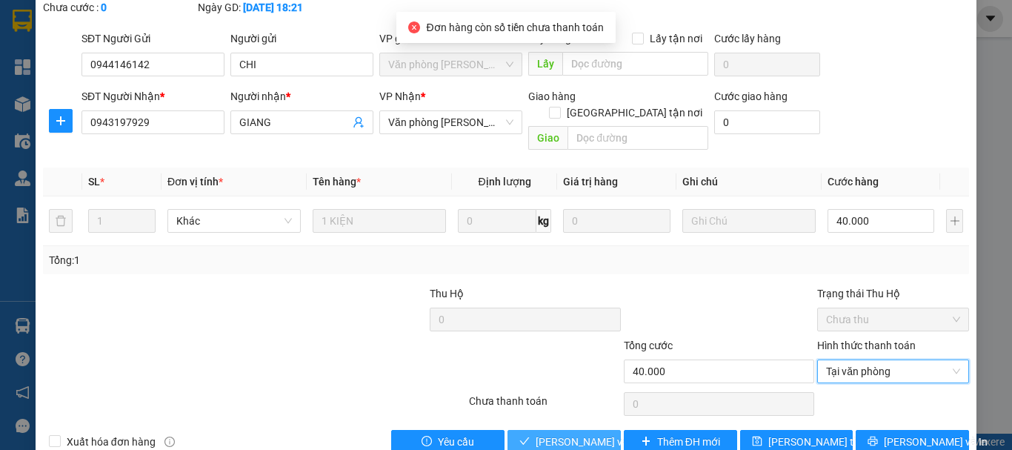
click at [536, 434] on span "[PERSON_NAME] và Giao hàng" at bounding box center [607, 442] width 142 height 16
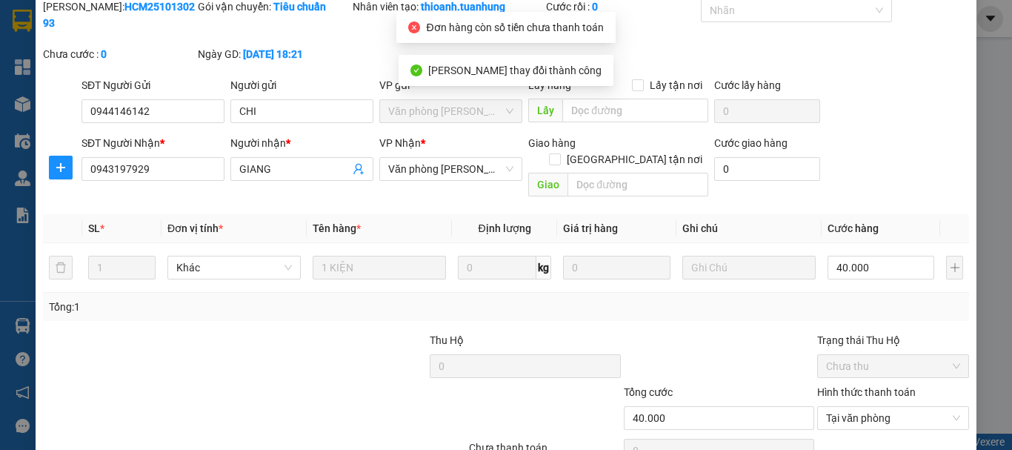
scroll to position [0, 0]
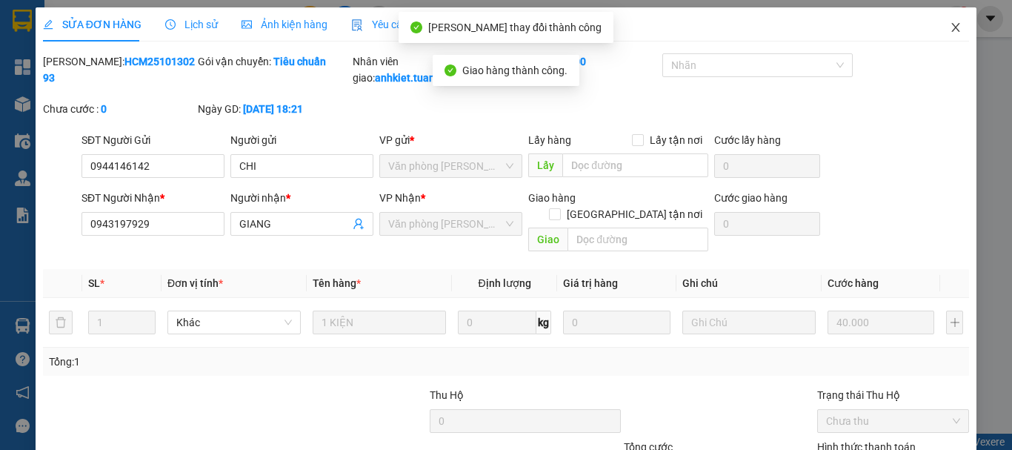
click at [952, 26] on icon "close" at bounding box center [956, 27] width 8 height 9
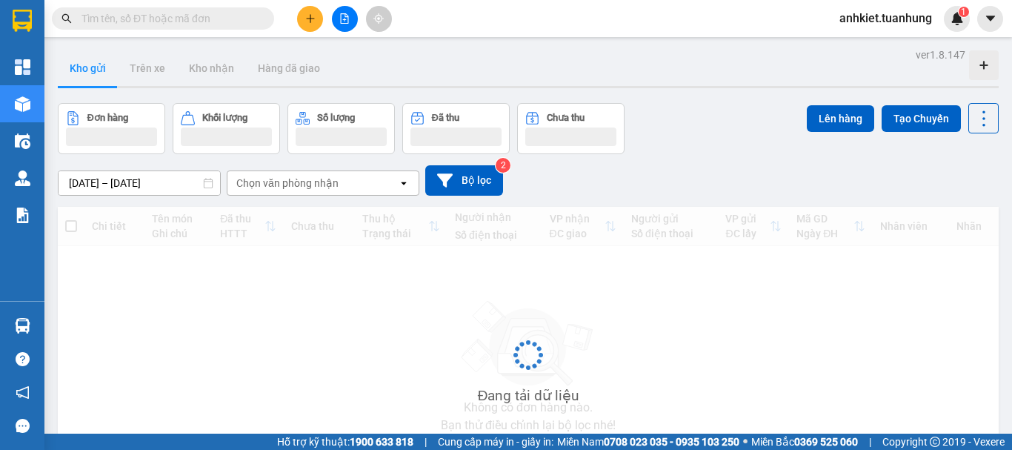
click at [154, 17] on input "text" at bounding box center [169, 18] width 175 height 16
paste input "TV2510130003"
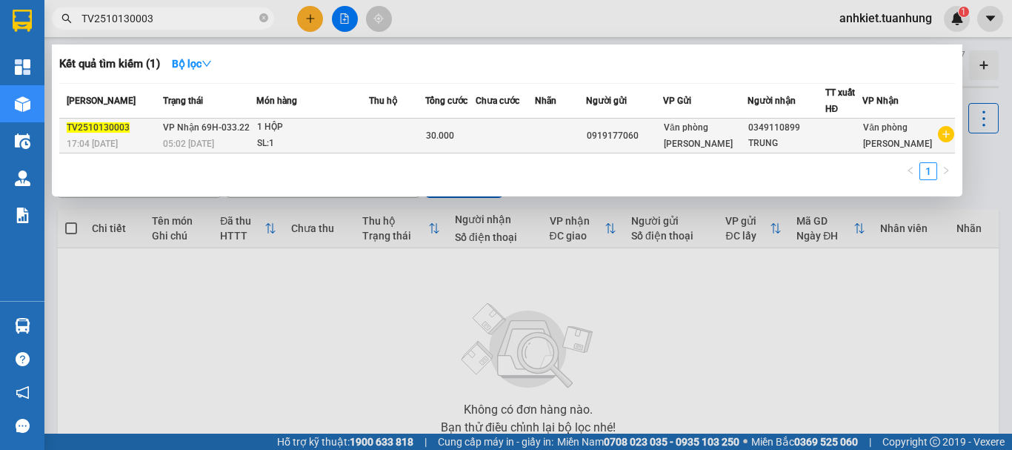
type input "TV2510130003"
click at [554, 137] on td at bounding box center [560, 136] width 51 height 35
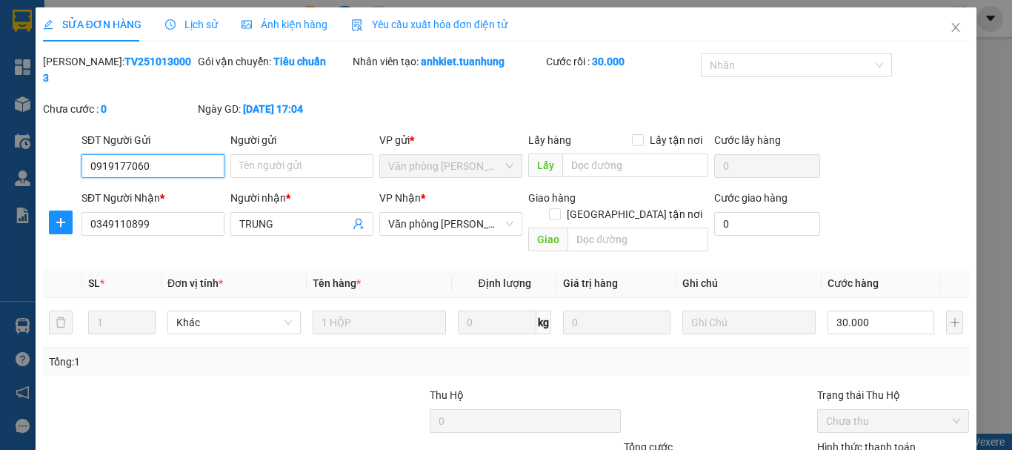
type input "0919177060"
type input "0349110899"
type input "TRUNG"
type input "30.000"
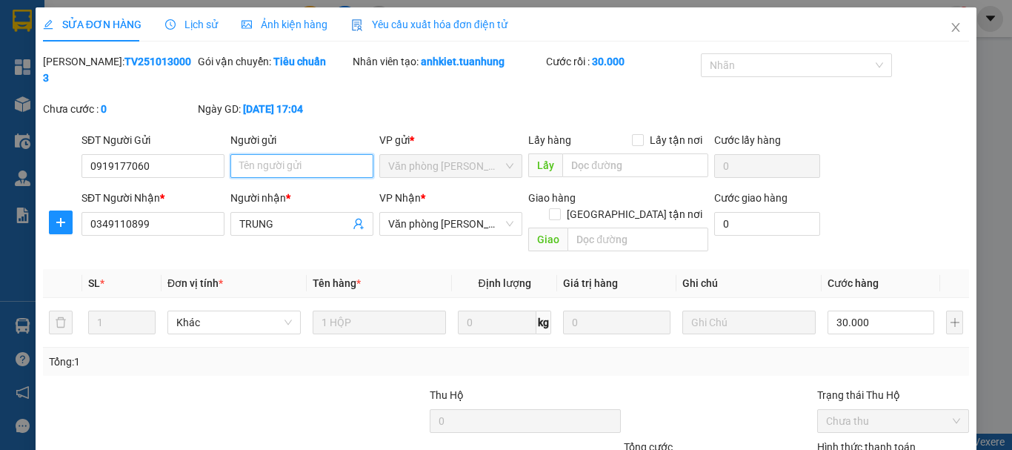
click at [264, 159] on input "Người gửi" at bounding box center [301, 166] width 143 height 24
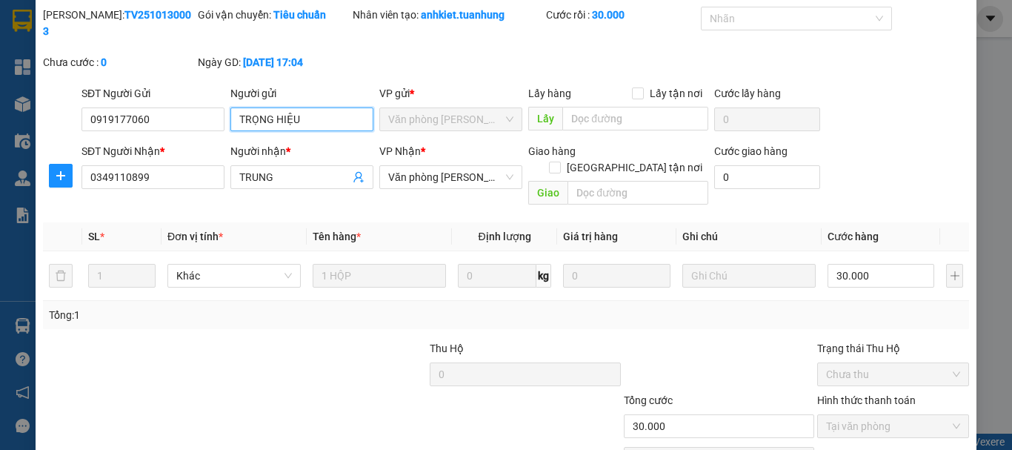
scroll to position [102, 0]
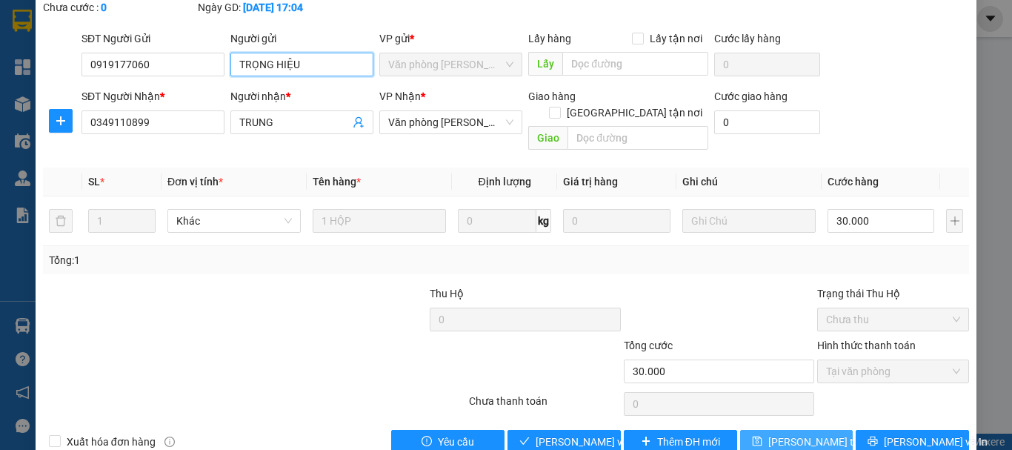
type input "TRỌNG HIỆU"
click at [792, 434] on span "[PERSON_NAME] thay đổi" at bounding box center [828, 442] width 119 height 16
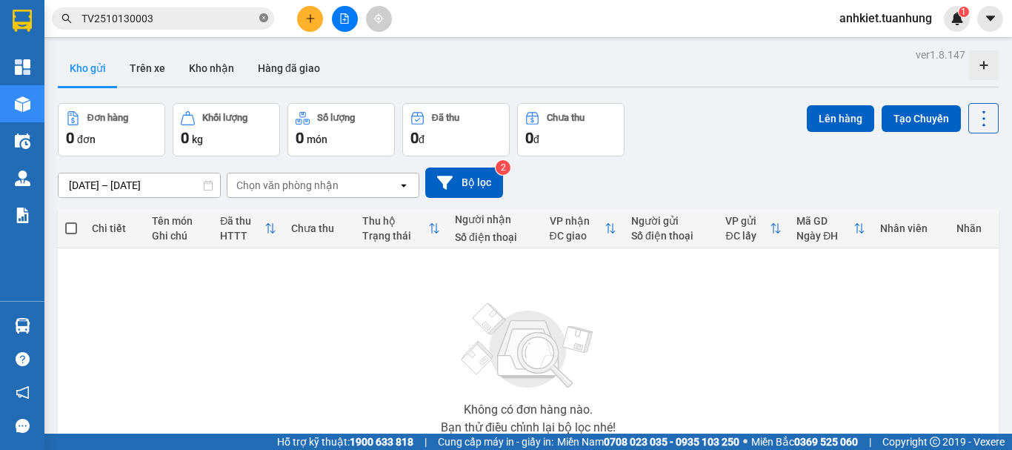
click at [261, 15] on icon "close-circle" at bounding box center [263, 17] width 9 height 9
click at [243, 20] on input "text" at bounding box center [169, 18] width 175 height 16
paste input "TV2510130002"
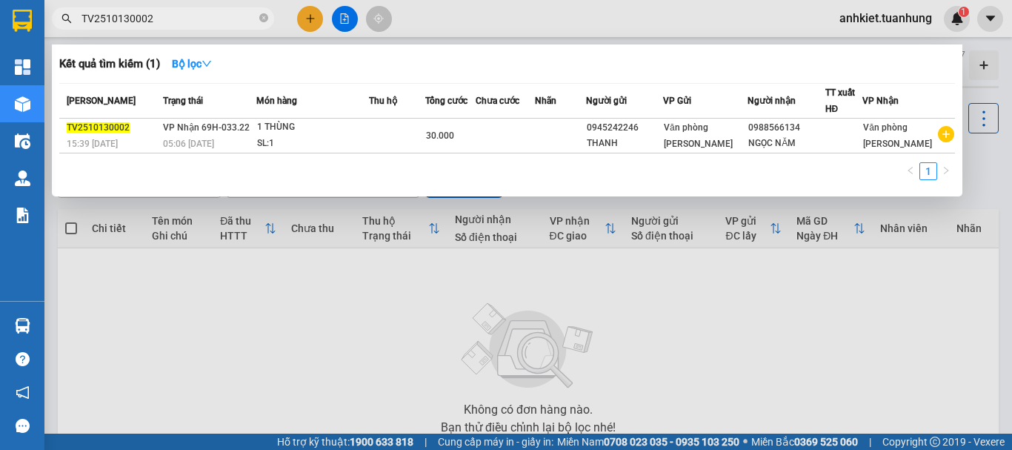
click at [210, 25] on input "TV2510130002" at bounding box center [169, 18] width 175 height 16
paste input "1"
type input "TV2510130001"
